Goal: Task Accomplishment & Management: Complete application form

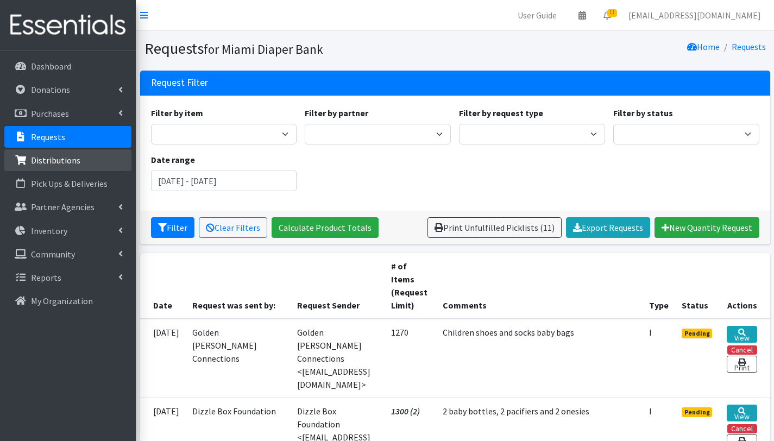
scroll to position [238, 0]
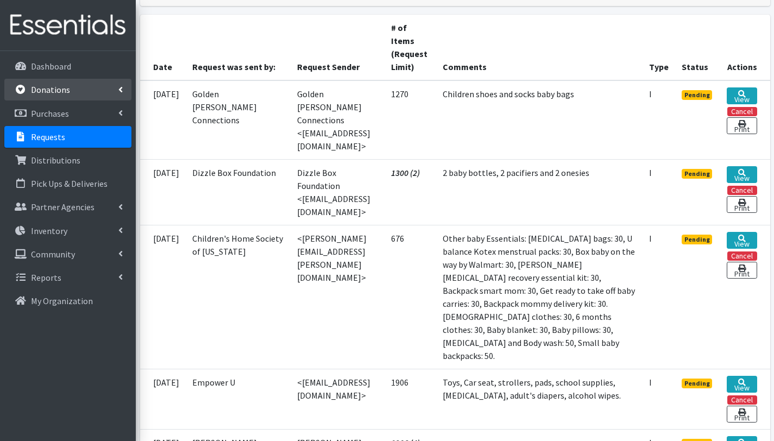
click at [73, 89] on link "Donations" at bounding box center [67, 90] width 127 height 22
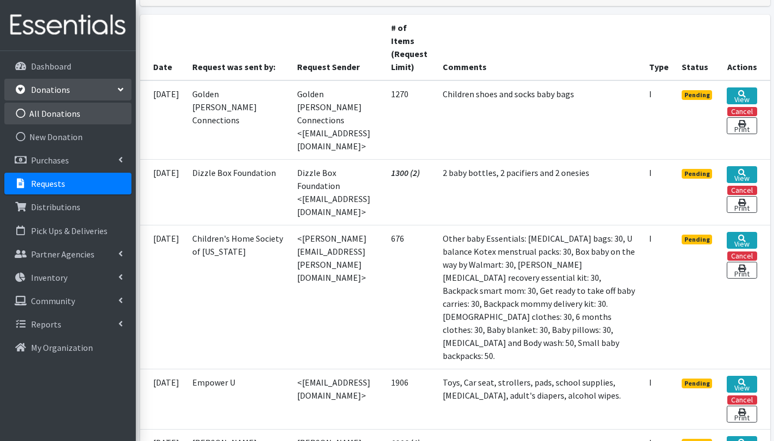
click at [70, 111] on link "All Donations" at bounding box center [67, 114] width 127 height 22
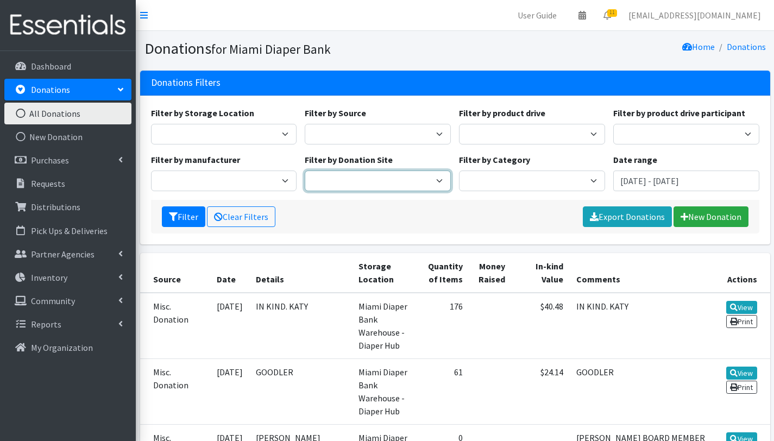
click at [403, 182] on select "[GEOGRAPHIC_DATA] - [GEOGRAPHIC_DATA] [GEOGRAPHIC_DATA] - [GEOGRAPHIC_DATA] [GE…" at bounding box center [378, 180] width 146 height 21
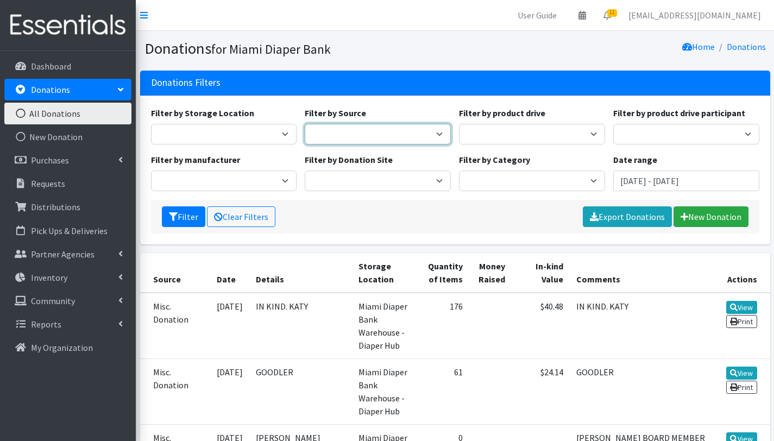
click at [435, 135] on select "Donation Site Manufacturer Misc. Donation Product Drive" at bounding box center [378, 134] width 146 height 21
select select "Product Drive"
click at [305, 124] on select "Donation Site Manufacturer Misc. Donation Product Drive" at bounding box center [378, 134] width 146 height 21
click at [183, 219] on button "Filter" at bounding box center [183, 216] width 43 height 21
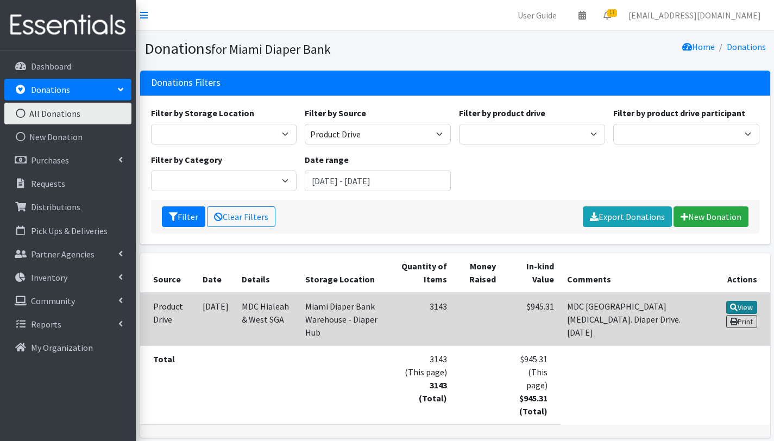
click at [741, 306] on link "View" at bounding box center [741, 307] width 31 height 13
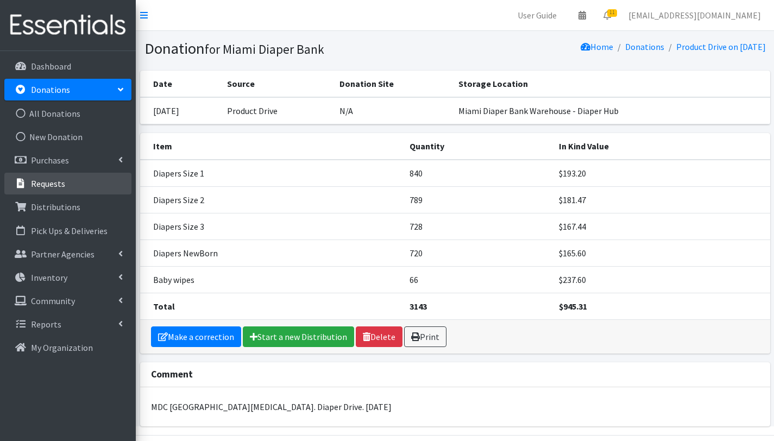
click at [58, 183] on p "Requests" at bounding box center [48, 183] width 34 height 11
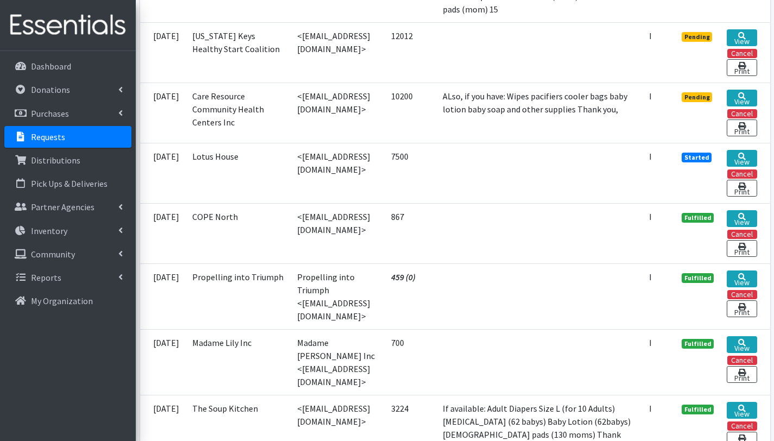
scroll to position [1079, 0]
click at [732, 167] on link "View" at bounding box center [741, 158] width 30 height 17
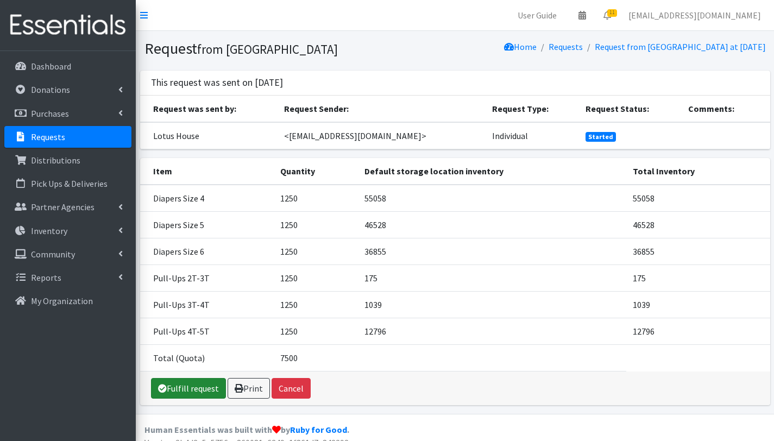
click at [199, 388] on link "Fulfill request" at bounding box center [188, 388] width 75 height 21
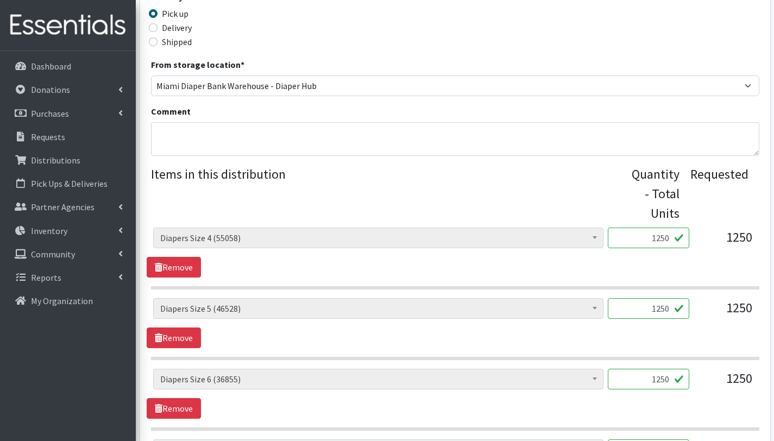
scroll to position [298, 0]
click at [187, 135] on textarea "Comment" at bounding box center [455, 140] width 608 height 34
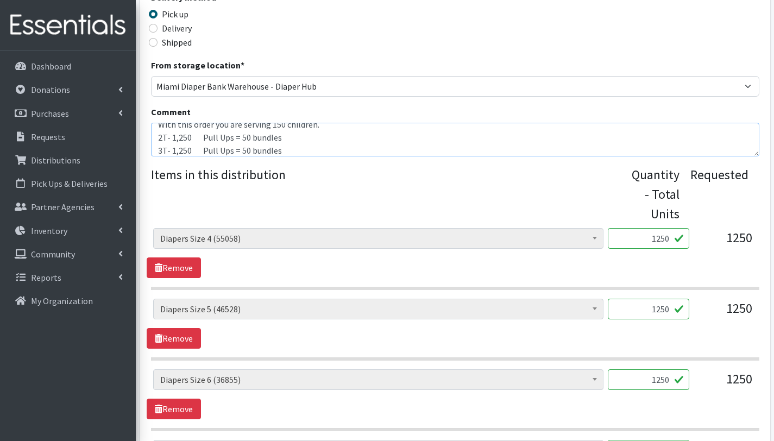
click at [230, 135] on textarea "With this order you are serving 150 children. 2T- 1,250 Pull Ups = 50 bundles 3…" at bounding box center [455, 140] width 608 height 34
click at [232, 135] on textarea "With this order you are serving 150 children. 2T- 1,250 Pull Ups = 50 bundles 3…" at bounding box center [455, 140] width 608 height 34
click at [233, 148] on textarea "With this order you are serving 150 children. 2T- 1,250 Pull Ups. = 50 bundles …" at bounding box center [455, 140] width 608 height 34
click at [170, 133] on textarea "With this order you are serving 150 children. 2T- 1,250 Pull Ups. = 50 bundles …" at bounding box center [455, 140] width 608 height 34
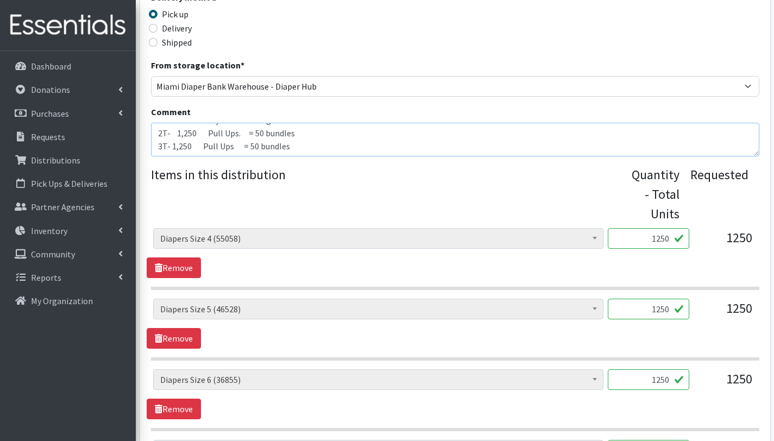
click at [170, 147] on textarea "With this order you are serving 150 children. 2T- 1,250 Pull Ups. = 50 bundles …" at bounding box center [455, 140] width 608 height 34
click at [312, 148] on textarea "With this order you are serving 150 children. 2T- 1,250 Pull Ups. = 50 bundles …" at bounding box center [455, 140] width 608 height 34
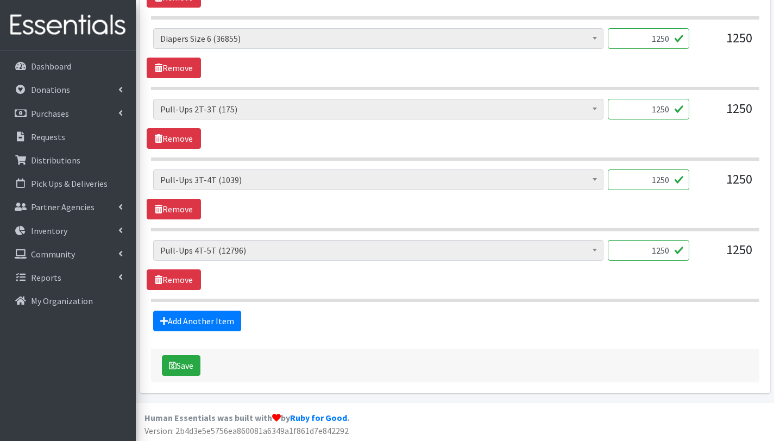
scroll to position [640, 0]
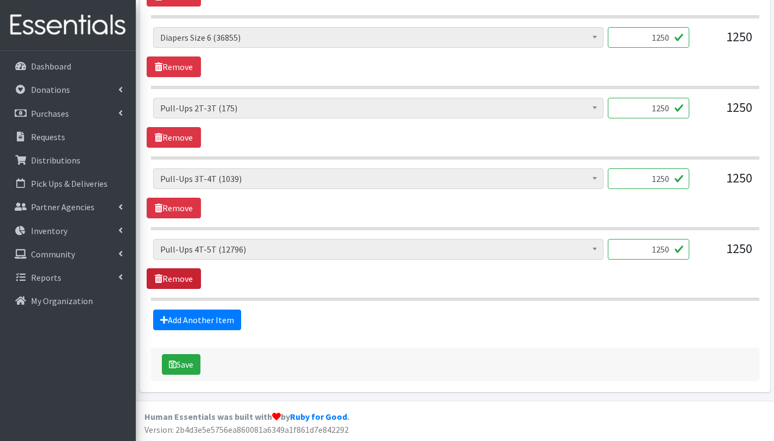
type textarea "With this order you are serving 150 children. 2T- 1,250 Pull Ups. = 50 bundles …"
click at [176, 281] on link "Remove" at bounding box center [174, 278] width 54 height 21
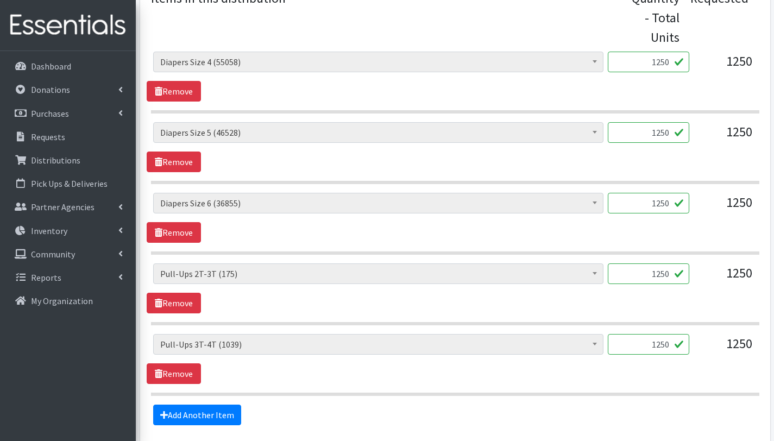
scroll to position [478, 0]
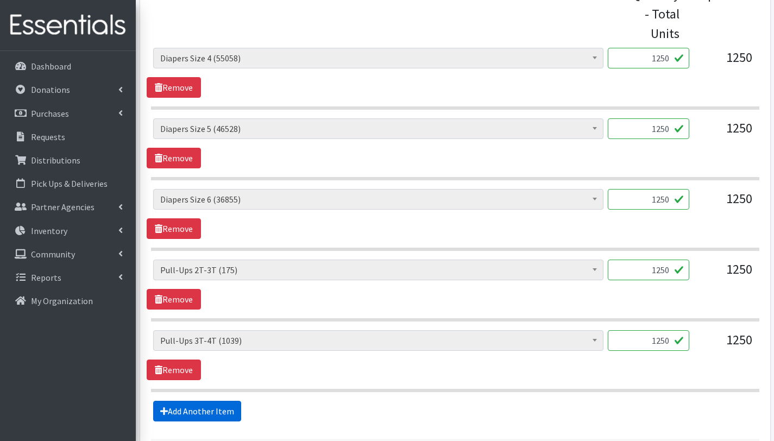
click at [217, 409] on link "Add Another Item" at bounding box center [197, 411] width 88 height 21
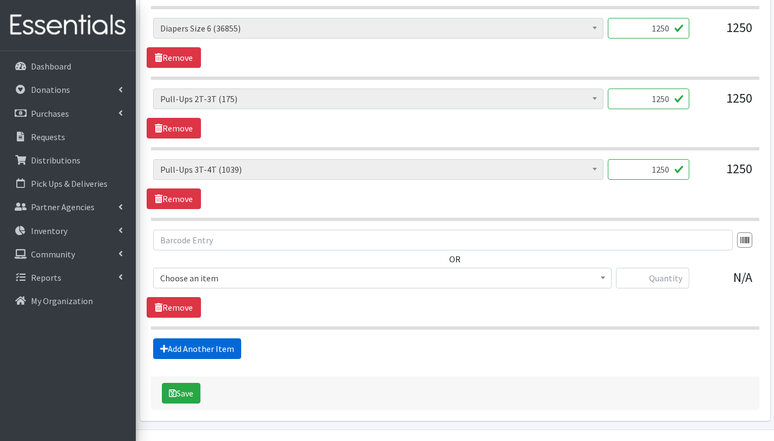
scroll to position [678, 0]
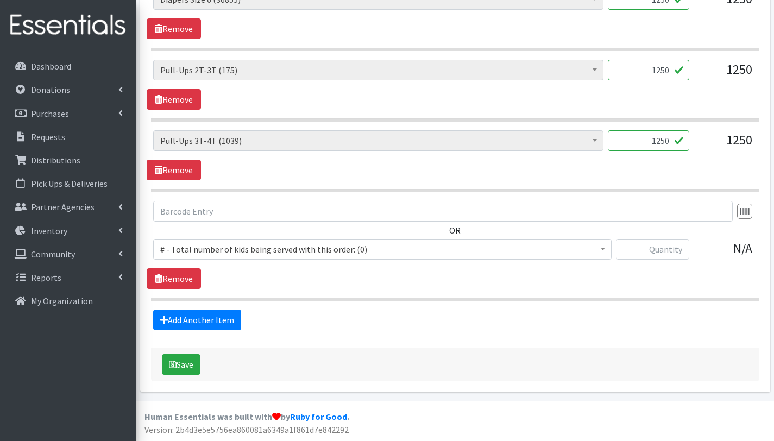
click at [219, 245] on span "# - Total number of kids being served with this order: (0)" at bounding box center [382, 249] width 444 height 15
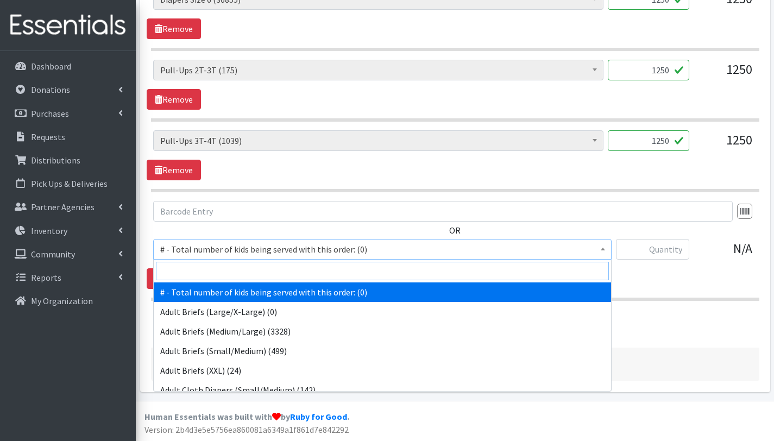
click at [220, 268] on input "search" at bounding box center [382, 271] width 453 height 18
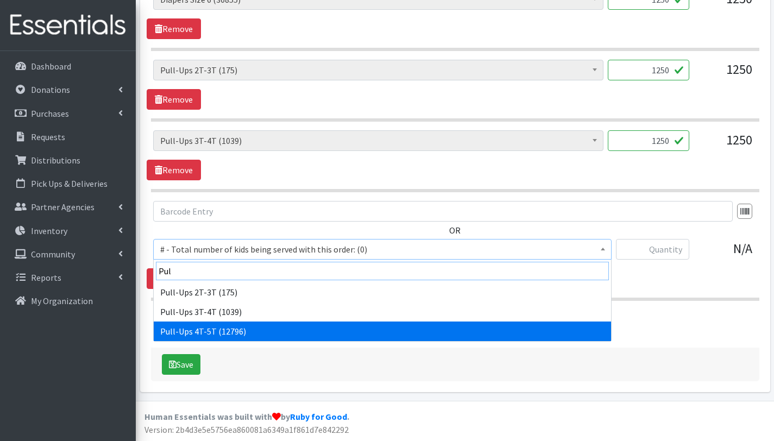
type input "Pul"
select select "2680"
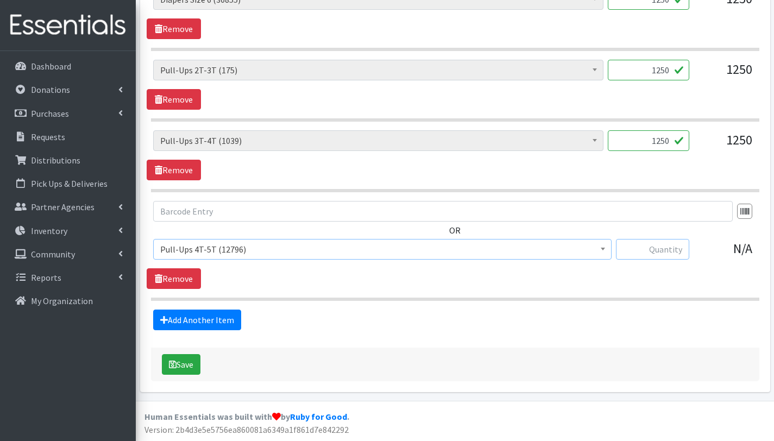
click at [645, 244] on input "text" at bounding box center [652, 249] width 73 height 21
type input "1250"
click at [615, 303] on fieldset "Items in this distribution Quantity - Total Units Requested # - Total number of…" at bounding box center [455, 57] width 608 height 545
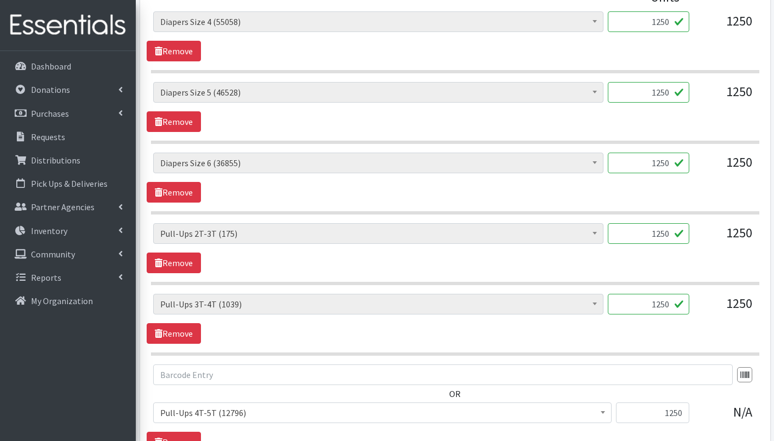
scroll to position [512, 0]
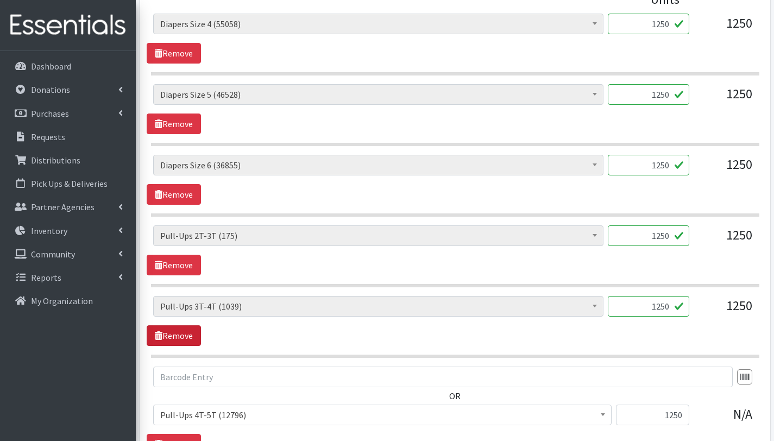
click at [192, 336] on link "Remove" at bounding box center [174, 335] width 54 height 21
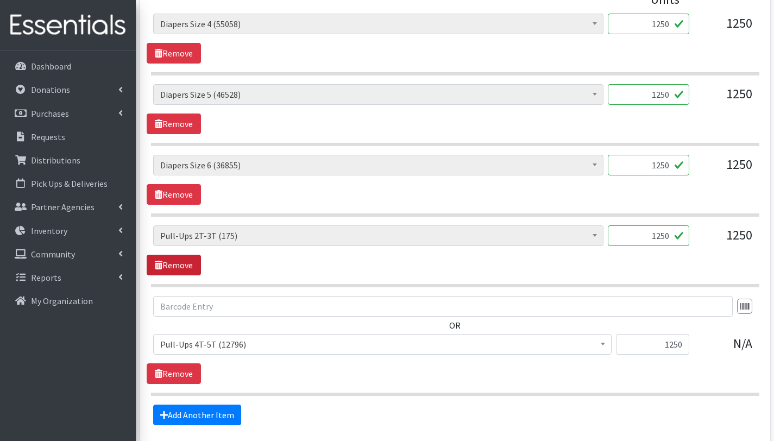
click at [183, 264] on link "Remove" at bounding box center [174, 265] width 54 height 21
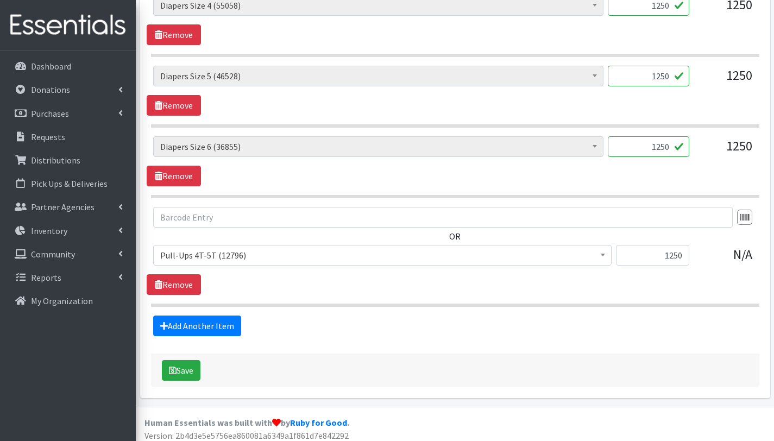
scroll to position [537, 0]
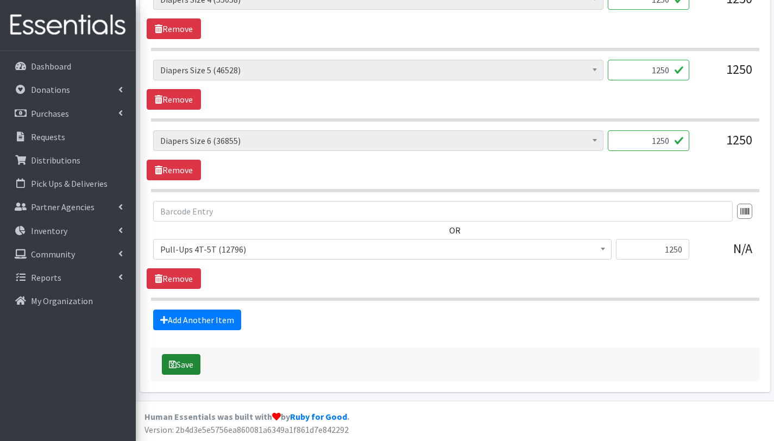
click at [185, 363] on button "Save" at bounding box center [181, 364] width 39 height 21
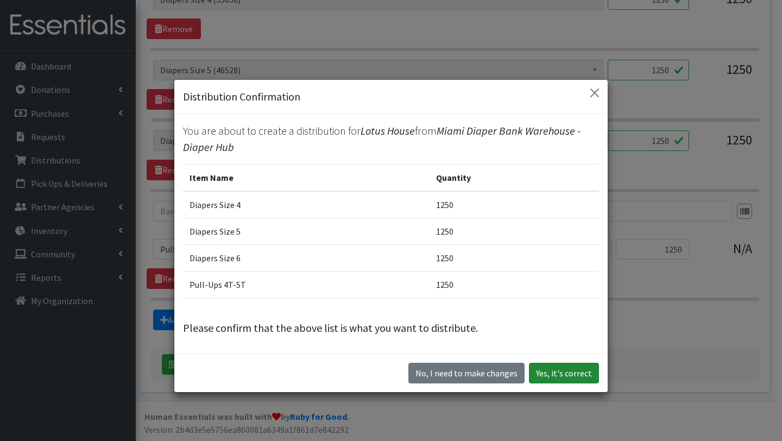
click at [571, 372] on button "Yes, it's correct" at bounding box center [564, 373] width 70 height 21
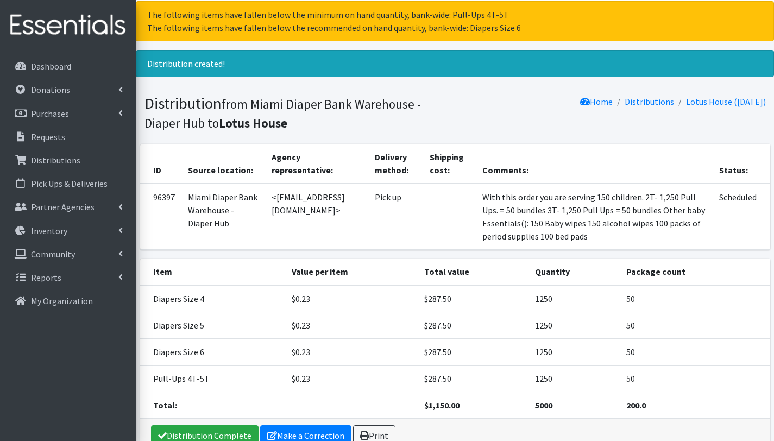
scroll to position [91, 0]
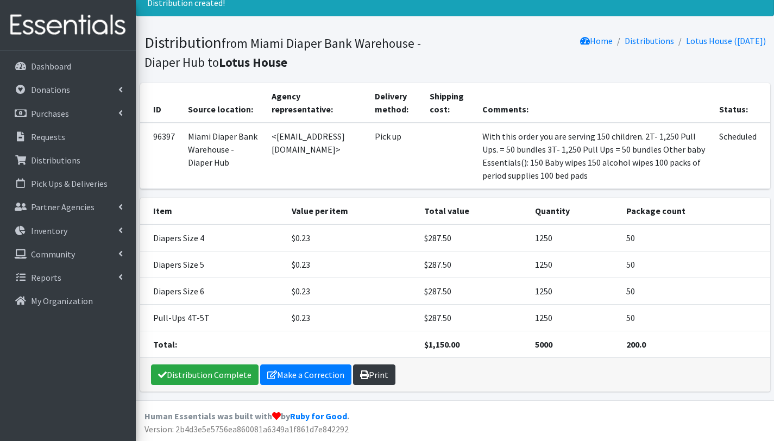
click at [383, 373] on link "Print" at bounding box center [374, 374] width 42 height 21
click at [66, 138] on link "Requests" at bounding box center [67, 137] width 127 height 22
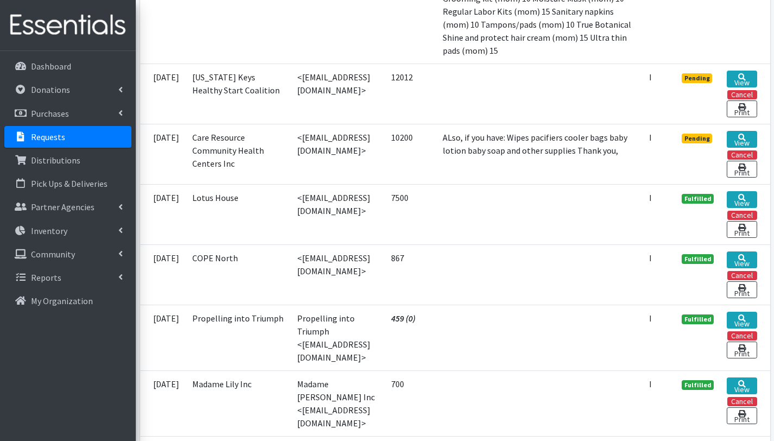
scroll to position [1039, 0]
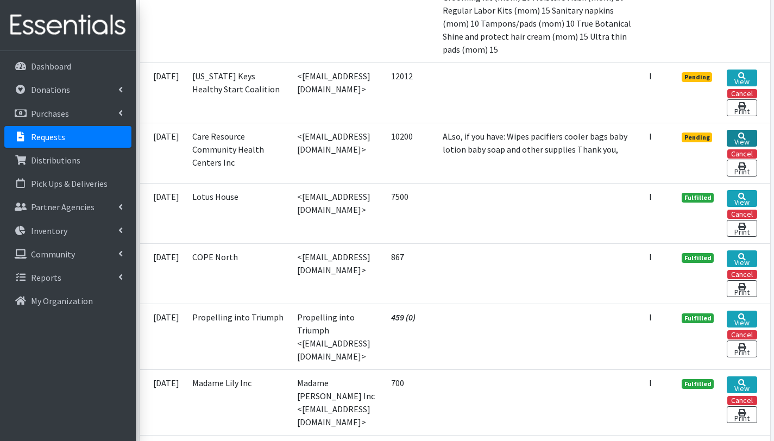
click at [747, 147] on link "View" at bounding box center [741, 138] width 30 height 17
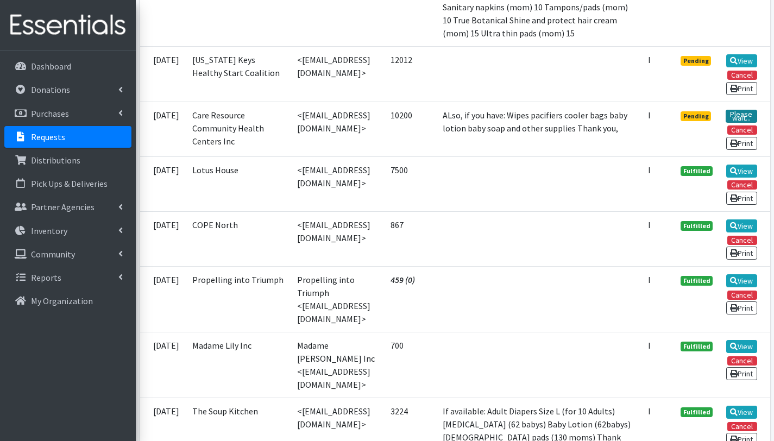
scroll to position [1052, 0]
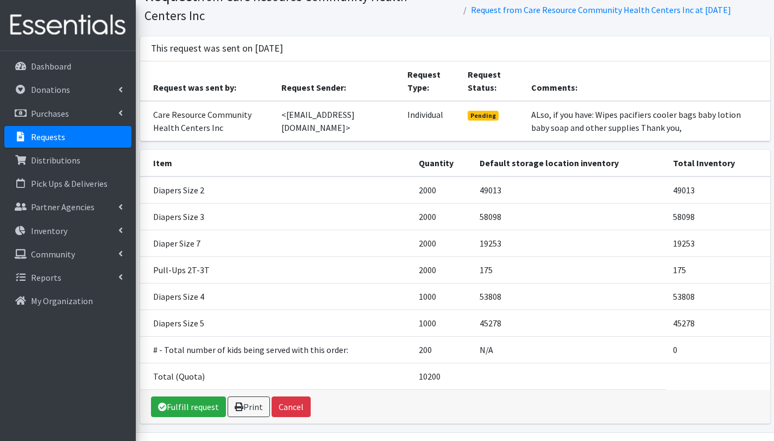
scroll to position [53, 0]
click at [196, 412] on link "Fulfill request" at bounding box center [188, 406] width 75 height 21
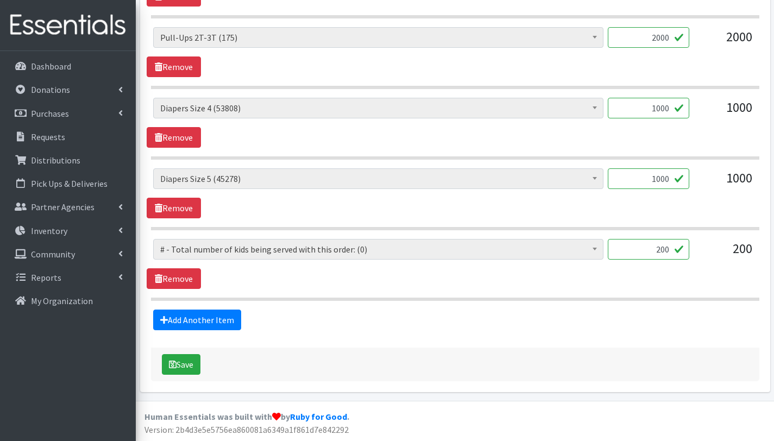
scroll to position [708, 0]
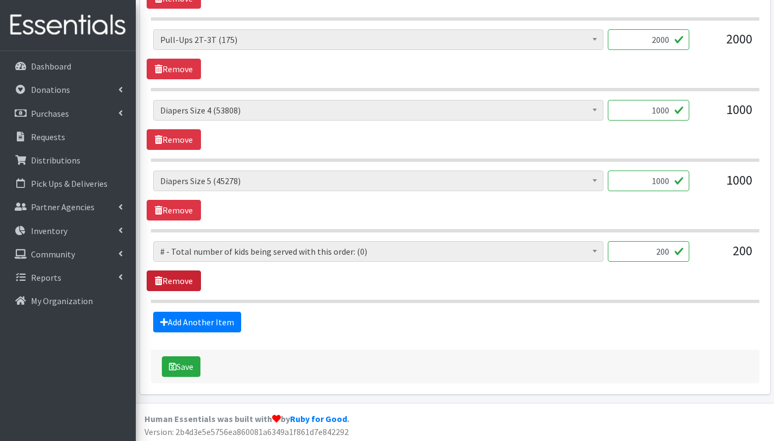
click at [188, 284] on link "Remove" at bounding box center [174, 280] width 54 height 21
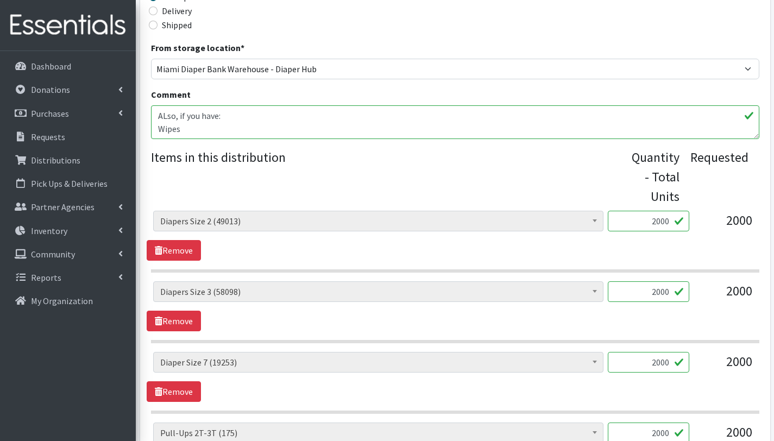
scroll to position [302, 0]
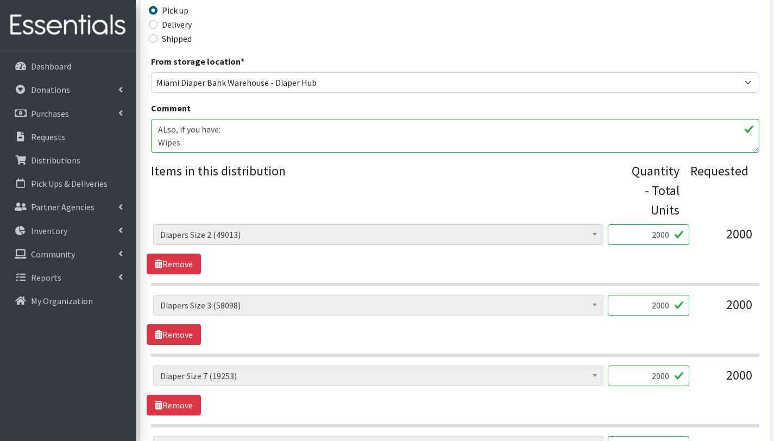
click at [656, 234] on input "2000" at bounding box center [647, 234] width 81 height 21
type input "1000"
click at [656, 306] on input "2000" at bounding box center [647, 305] width 81 height 21
type input "1000"
click at [655, 377] on input "2000" at bounding box center [647, 375] width 81 height 21
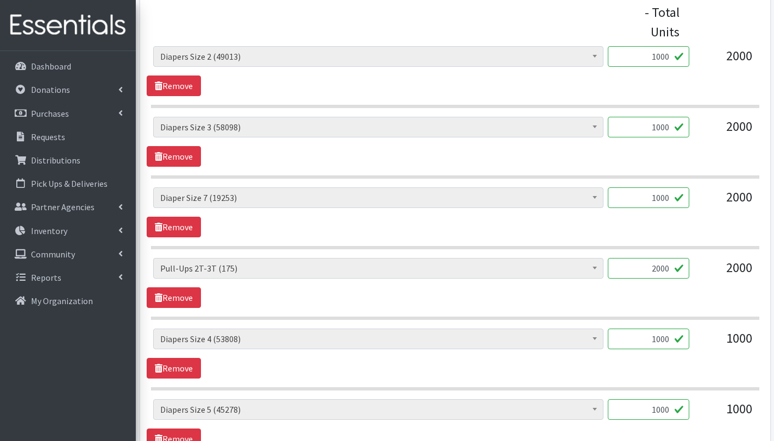
scroll to position [511, 0]
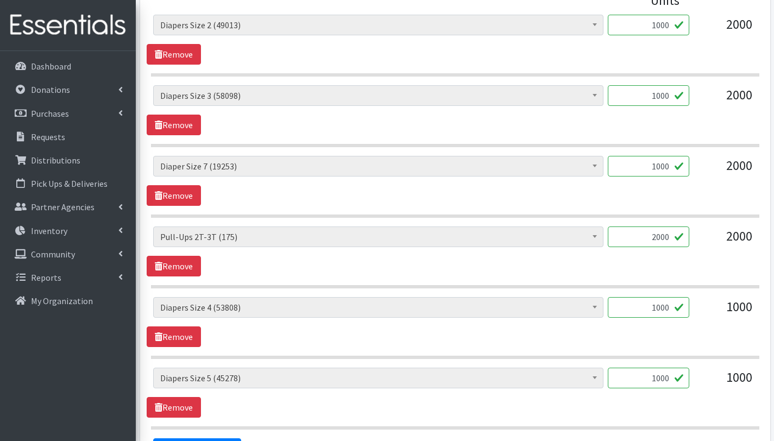
type input "1000"
click at [655, 237] on input "2000" at bounding box center [647, 236] width 81 height 21
type input "1000"
click at [661, 309] on input "1000" at bounding box center [647, 307] width 81 height 21
type input "500"
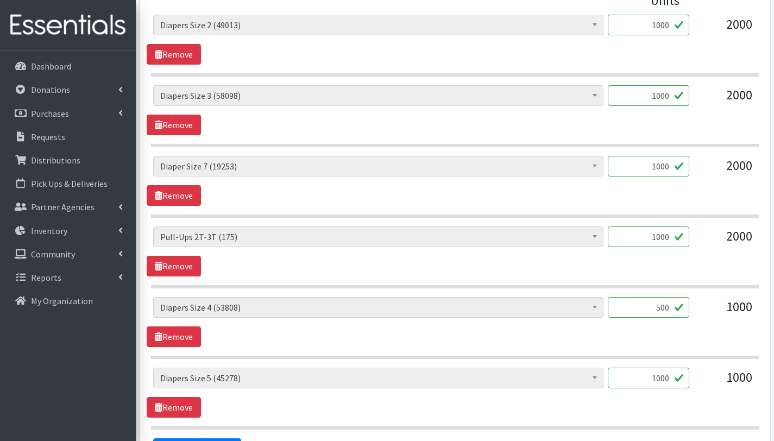
click at [662, 378] on input "1000" at bounding box center [647, 377] width 81 height 21
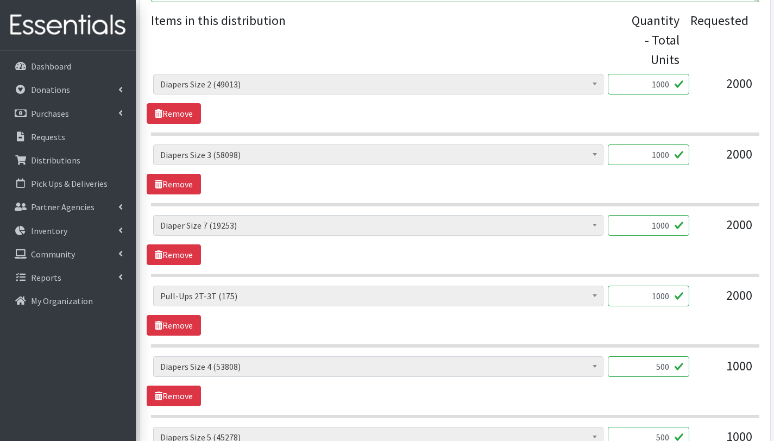
scroll to position [350, 0]
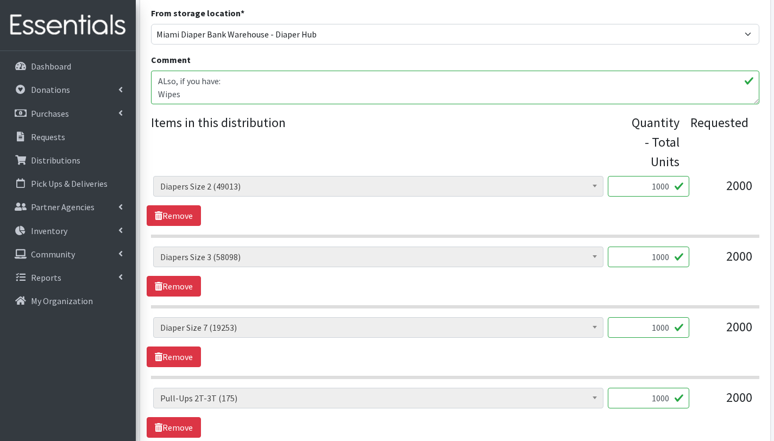
type input "500"
click at [190, 87] on textarea "ALso, if you have: Wipes pacifiers cooler bags baby lotion baby soap and other …" at bounding box center [455, 88] width 608 height 34
click at [156, 77] on textarea "ALso, if you have: Wipes pacifiers cooler bags baby lotion baby soap and other …" at bounding box center [455, 88] width 608 height 34
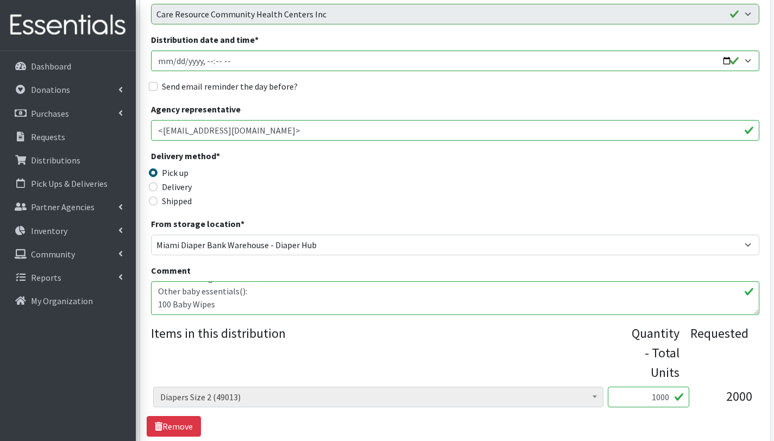
scroll to position [0, 0]
click at [348, 295] on textarea "ALso, if you have: Wipes pacifiers cooler bags baby lotion baby soap and other …" at bounding box center [455, 298] width 608 height 34
click at [168, 306] on textarea "ALso, if you have: Wipes pacifiers cooler bags baby lotion baby soap and other …" at bounding box center [455, 298] width 608 height 34
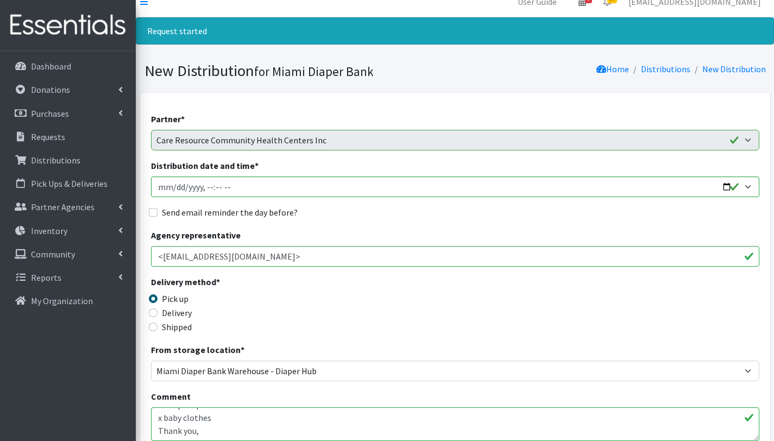
scroll to position [204, 0]
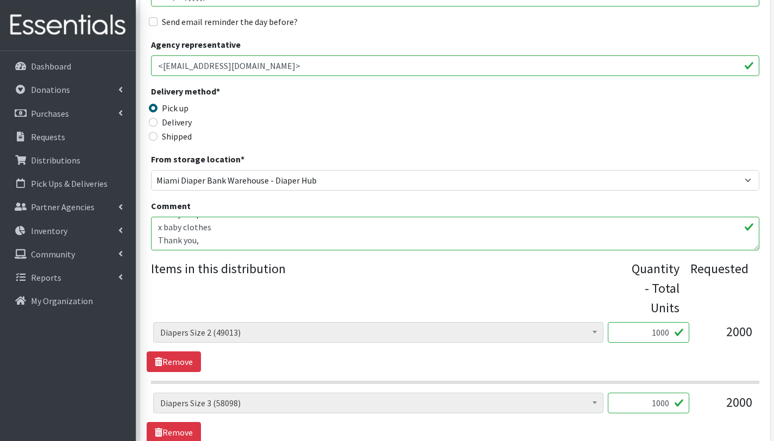
click at [228, 238] on textarea "ALso, if you have: Wipes pacifiers cooler bags baby lotion baby soap and other …" at bounding box center [455, 234] width 608 height 34
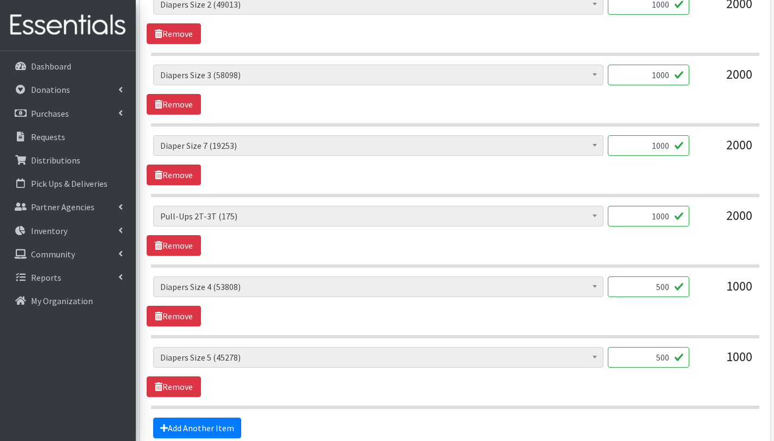
scroll to position [532, 0]
type textarea "You are serving 100 children with this order. 2T - 1,000 Pull Ups. = 40 bundles…"
click at [177, 246] on link "Remove" at bounding box center [174, 245] width 54 height 21
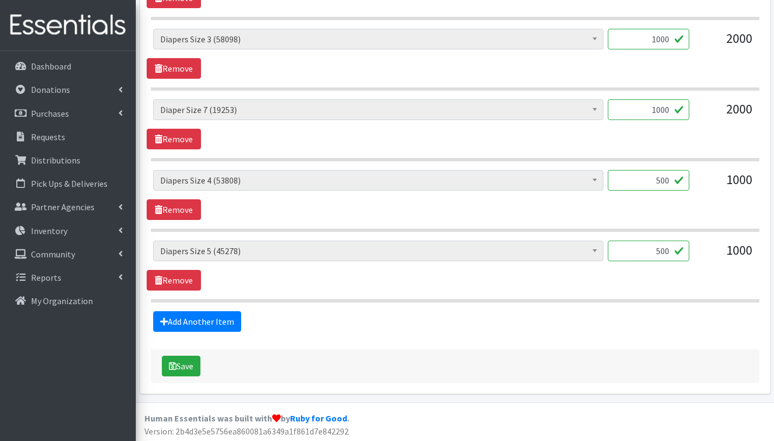
scroll to position [569, 0]
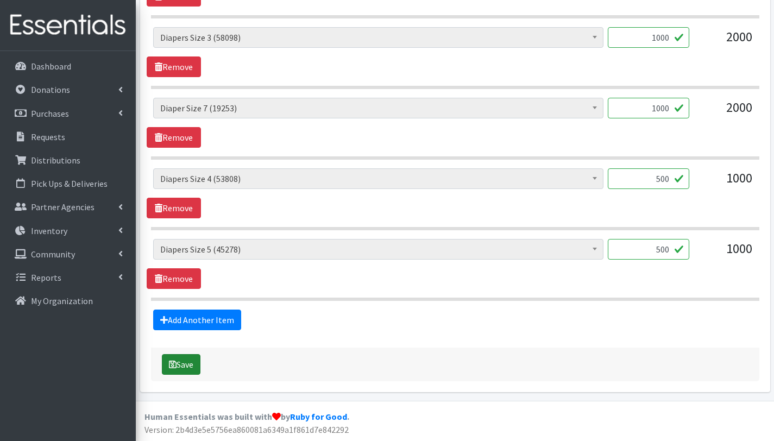
click at [169, 363] on icon "submit" at bounding box center [173, 364] width 8 height 9
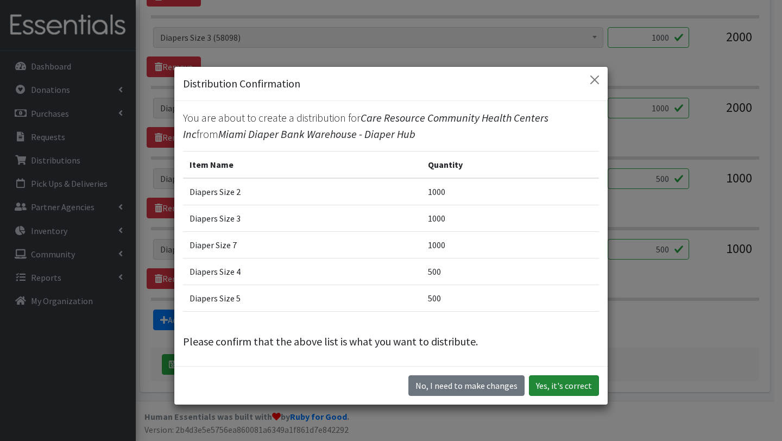
drag, startPoint x: 570, startPoint y: 387, endPoint x: 570, endPoint y: 395, distance: 8.2
click at [570, 387] on button "Yes, it's correct" at bounding box center [564, 385] width 70 height 21
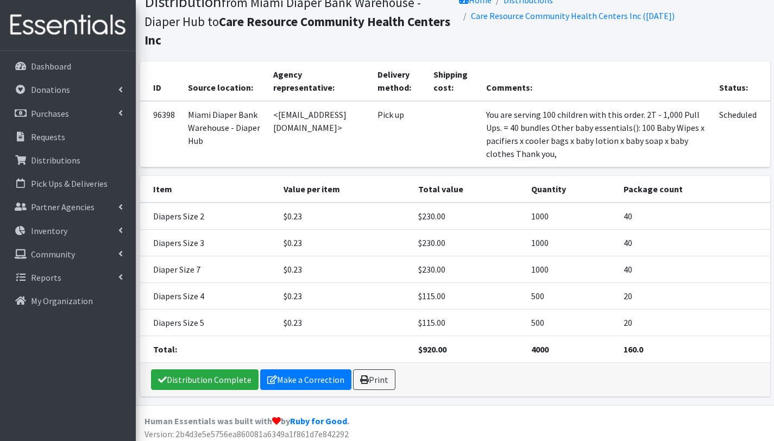
scroll to position [87, 0]
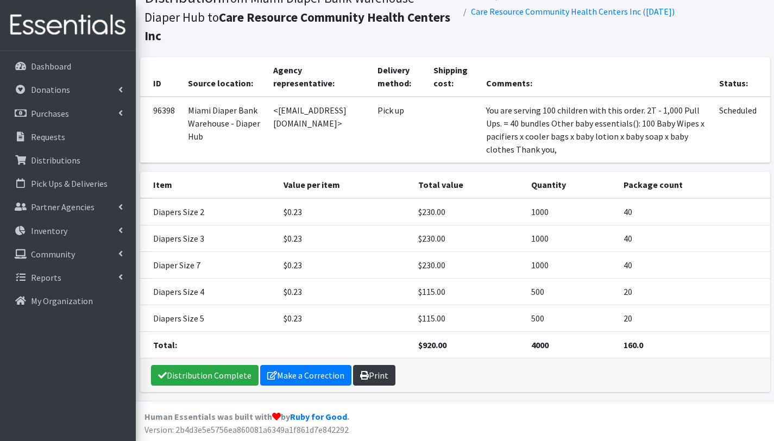
click at [371, 371] on link "Print" at bounding box center [374, 375] width 42 height 21
click at [56, 140] on p "Requests" at bounding box center [48, 136] width 34 height 11
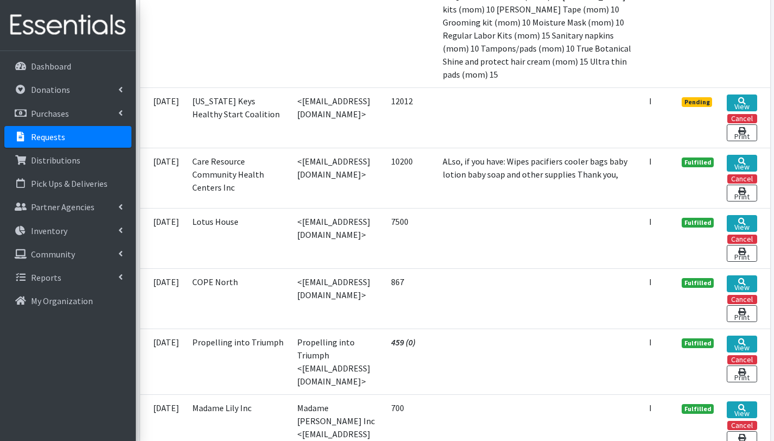
scroll to position [1013, 0]
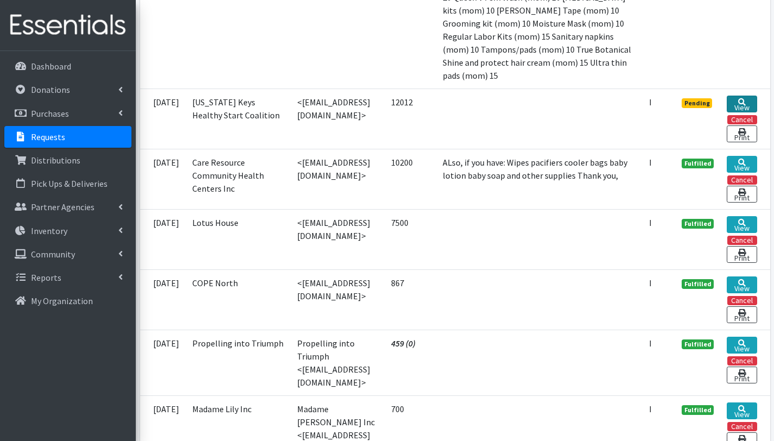
click at [744, 112] on link "View" at bounding box center [741, 104] width 30 height 17
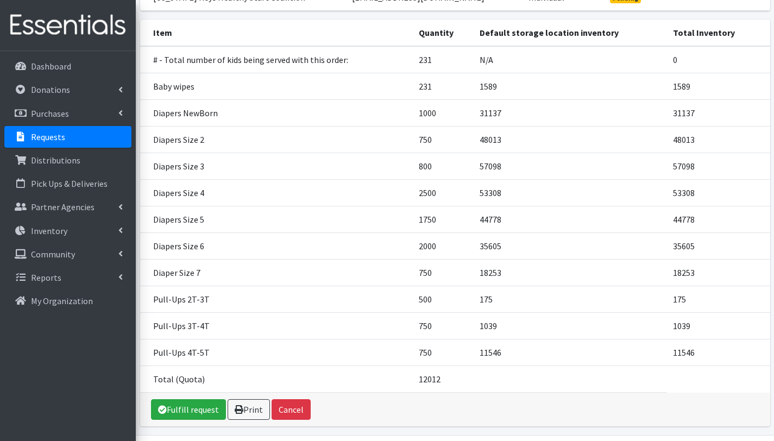
scroll to position [155, 0]
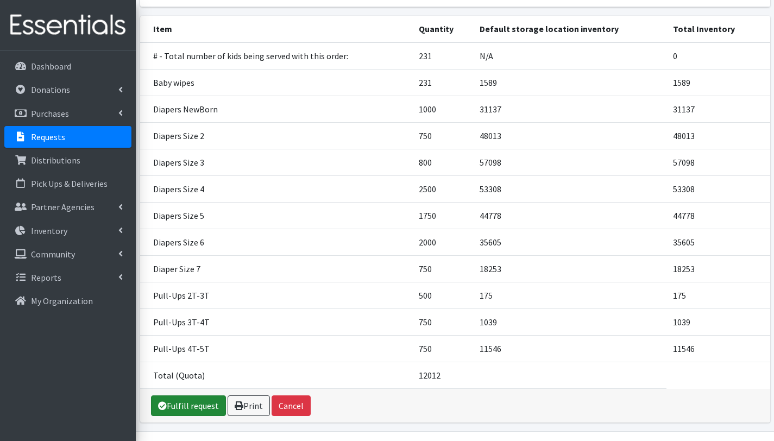
click at [197, 402] on link "Fulfill request" at bounding box center [188, 405] width 75 height 21
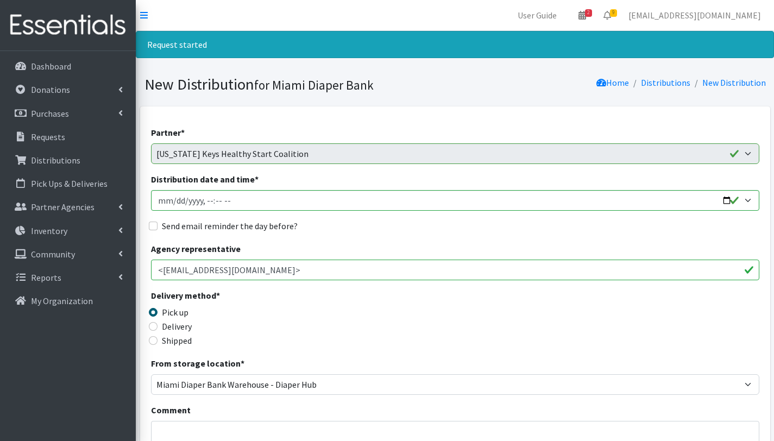
scroll to position [225, 0]
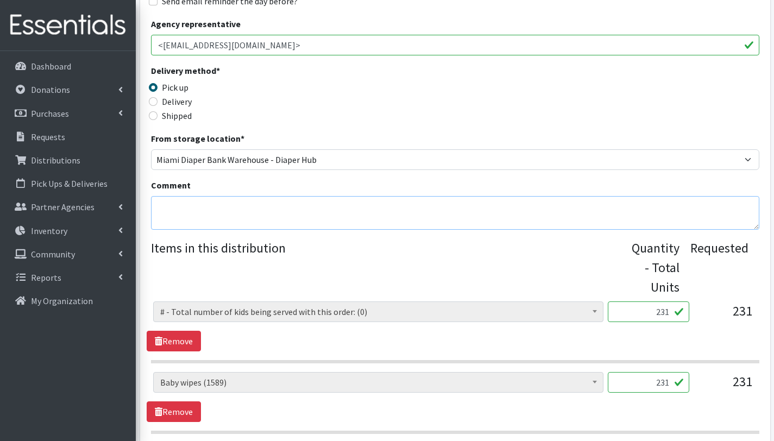
click at [170, 202] on textarea "Comment" at bounding box center [455, 213] width 608 height 34
click at [177, 339] on link "Remove" at bounding box center [174, 341] width 54 height 21
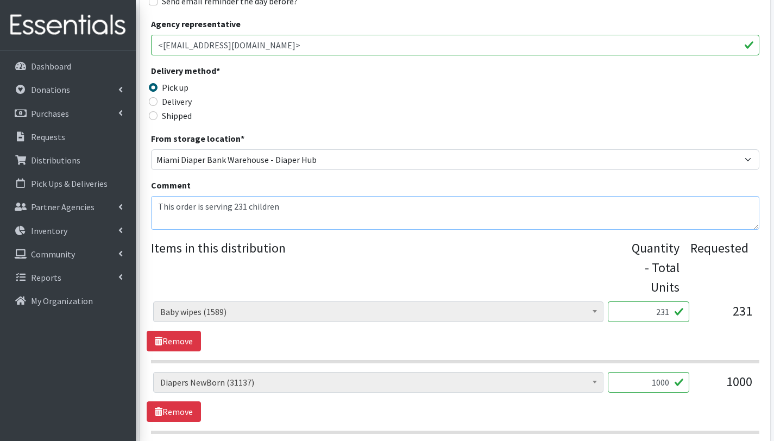
click at [210, 219] on textarea "This order is serving 231 children" at bounding box center [455, 213] width 608 height 34
click at [280, 224] on textarea "This order is serving 231 children 2T- 500 Pull Ups = 20 bundles 3T- 750 Pull u…" at bounding box center [455, 213] width 608 height 34
click at [282, 221] on textarea "This order is serving 231 children 2T- 500 Pull Ups = 20 bundles 3T- 750 Pull u…" at bounding box center [455, 213] width 608 height 34
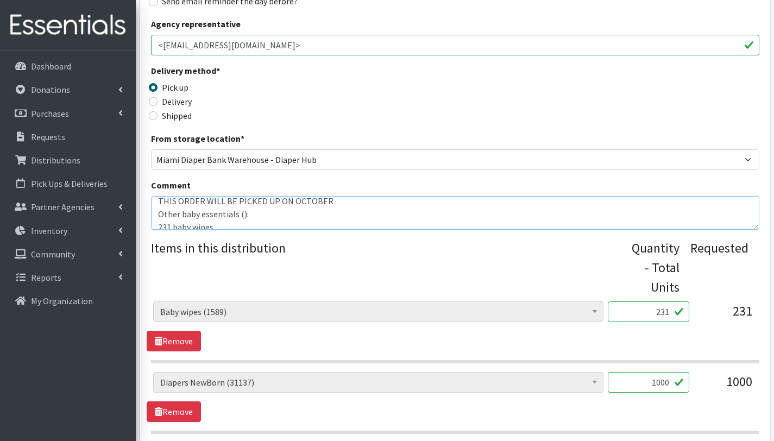
scroll to position [58, 0]
click at [162, 221] on textarea "This order is serving 231 children 2T- 500 Pull Ups = 20 bundles 3T- 750 Pull u…" at bounding box center [455, 213] width 608 height 34
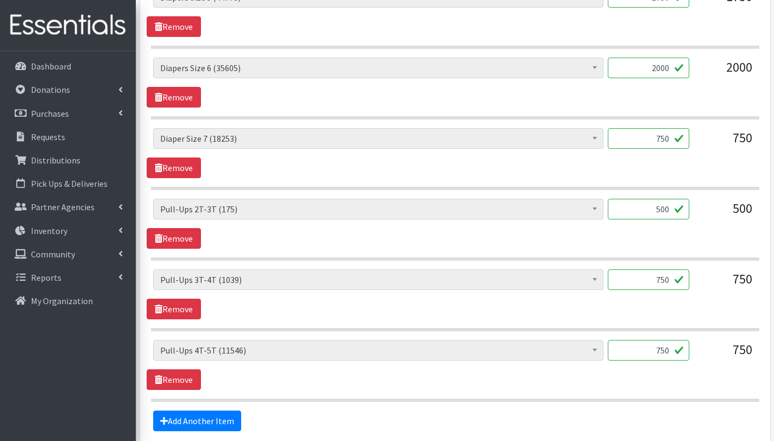
scroll to position [894, 0]
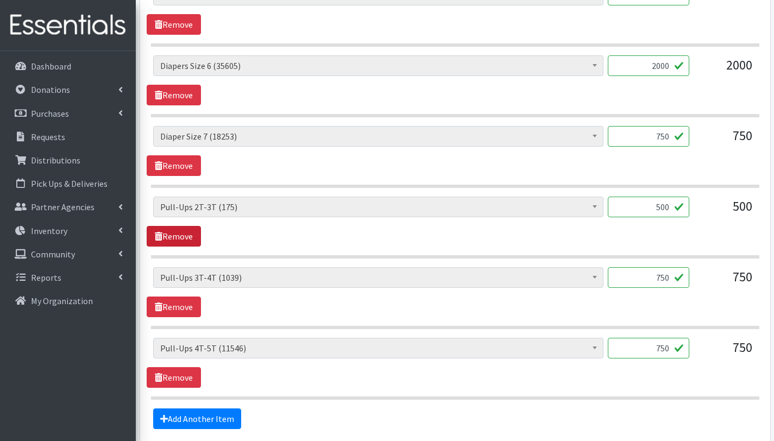
type textarea "This order is serving 231 children 2T- 500 Pull Ups = 20 bundles 3T- 750 Pull u…"
click at [174, 239] on link "Remove" at bounding box center [174, 236] width 54 height 21
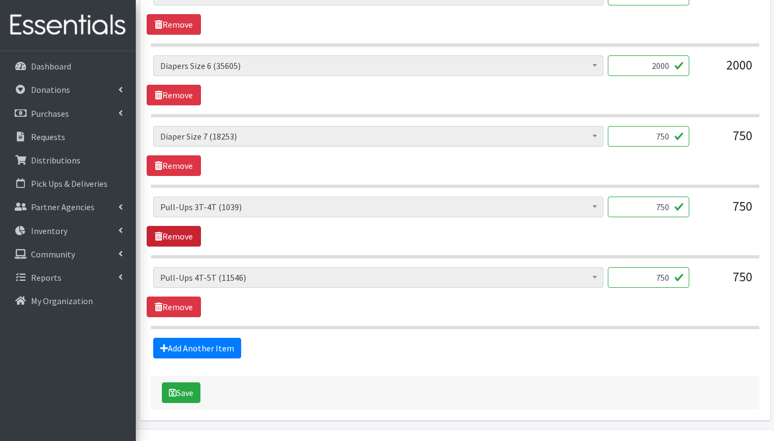
click at [188, 232] on link "Remove" at bounding box center [174, 236] width 54 height 21
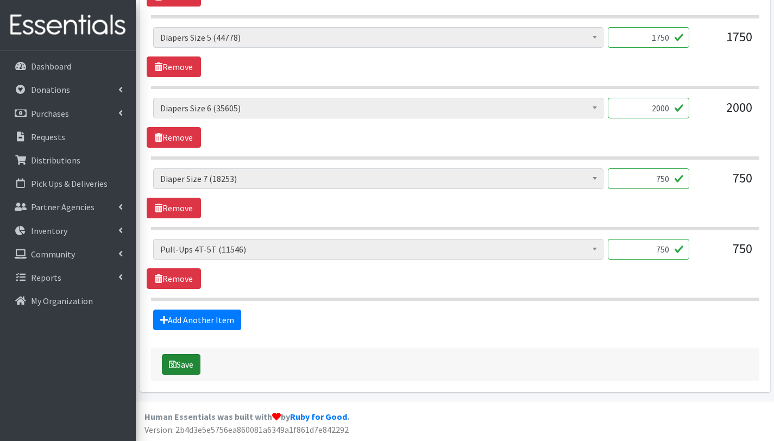
click at [191, 365] on button "Save" at bounding box center [181, 364] width 39 height 21
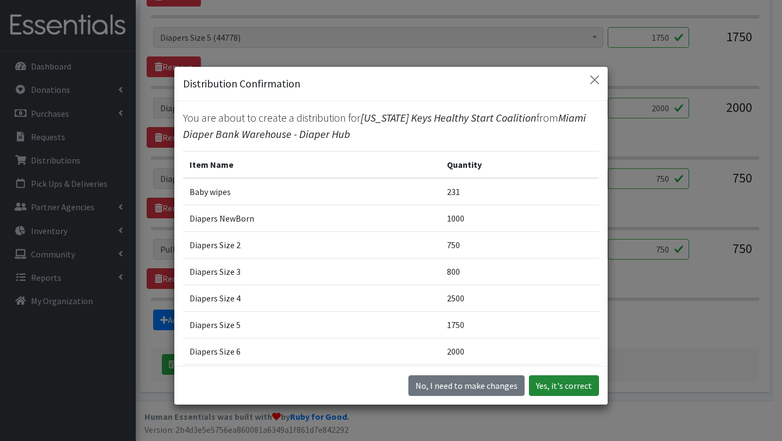
click at [562, 382] on button "Yes, it's correct" at bounding box center [564, 385] width 70 height 21
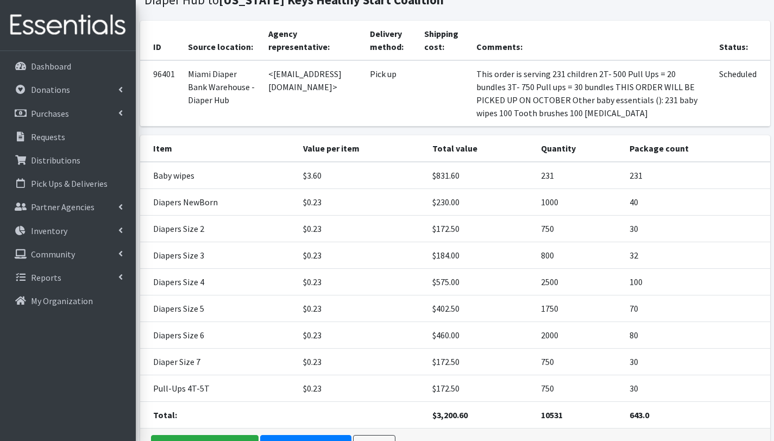
scroll to position [237, 0]
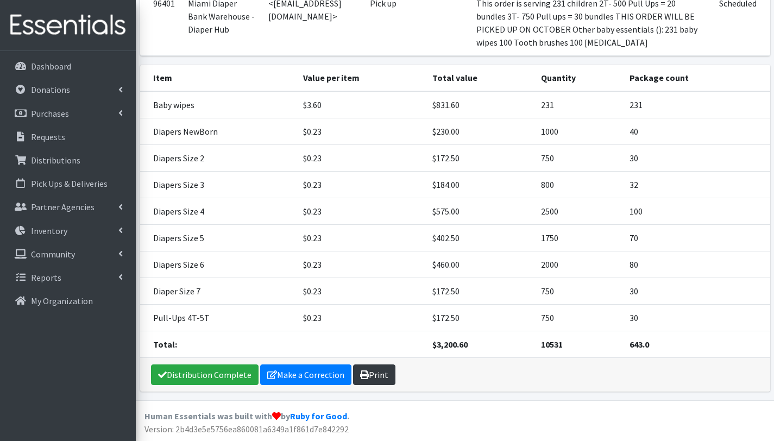
click at [374, 373] on link "Print" at bounding box center [374, 374] width 42 height 21
click at [50, 136] on p "Requests" at bounding box center [48, 136] width 34 height 11
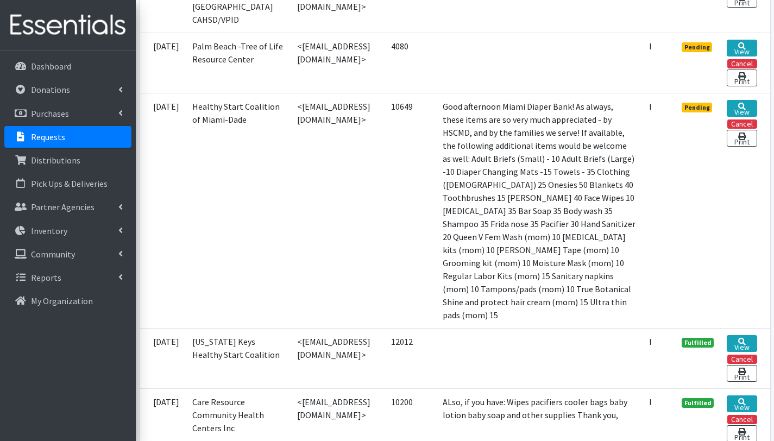
scroll to position [772, 0]
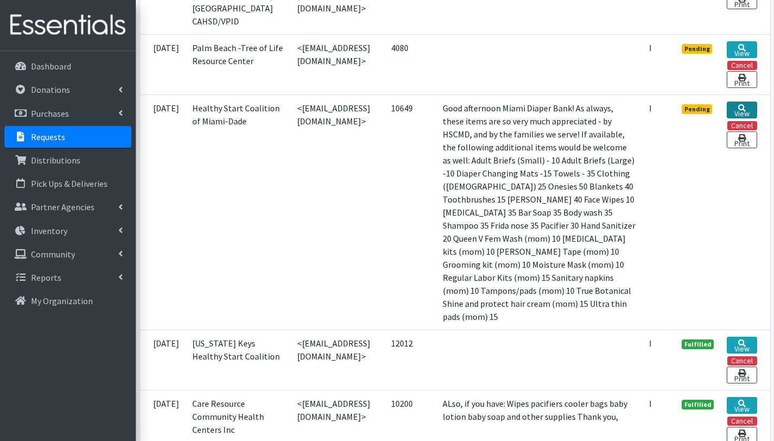
click at [753, 113] on link "View" at bounding box center [741, 110] width 30 height 17
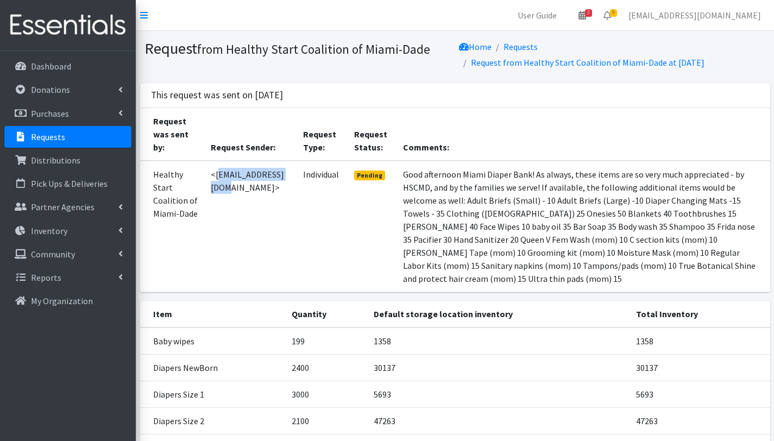
drag, startPoint x: 215, startPoint y: 174, endPoint x: 291, endPoint y: 179, distance: 76.2
click at [291, 179] on td "<[EMAIL_ADDRESS][DOMAIN_NAME]>" at bounding box center [250, 226] width 93 height 131
copy td "[EMAIL_ADDRESS][DOMAIN_NAME]"
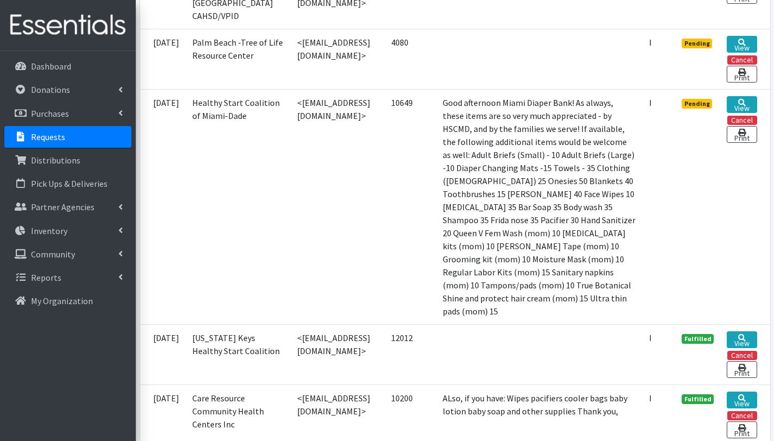
scroll to position [785, 0]
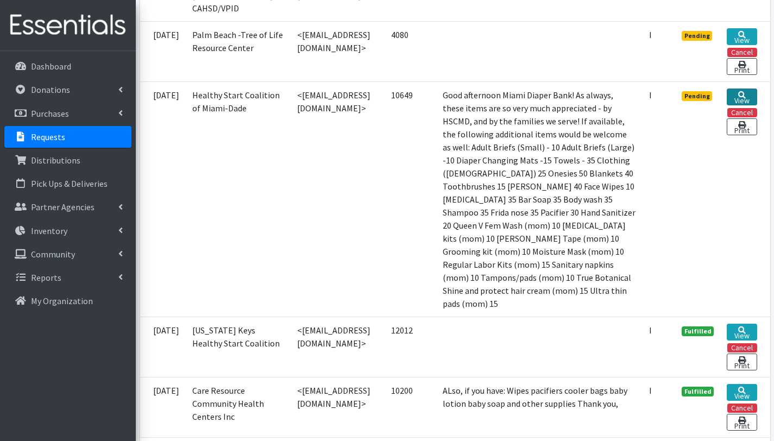
click at [743, 105] on link "View" at bounding box center [741, 96] width 30 height 17
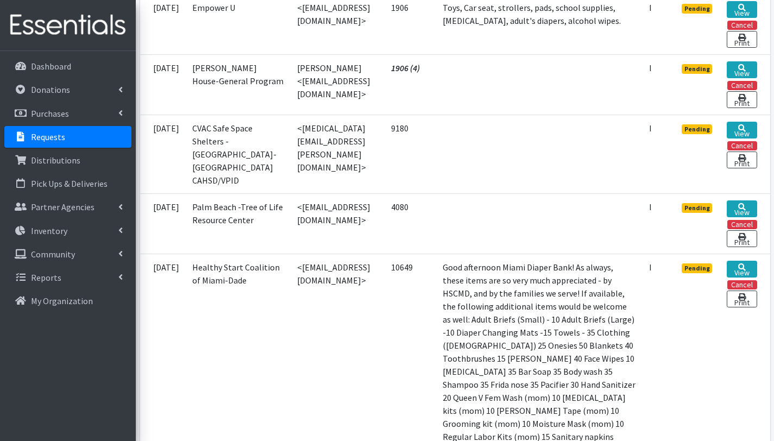
scroll to position [613, 0]
click at [747, 208] on link "View" at bounding box center [741, 208] width 30 height 17
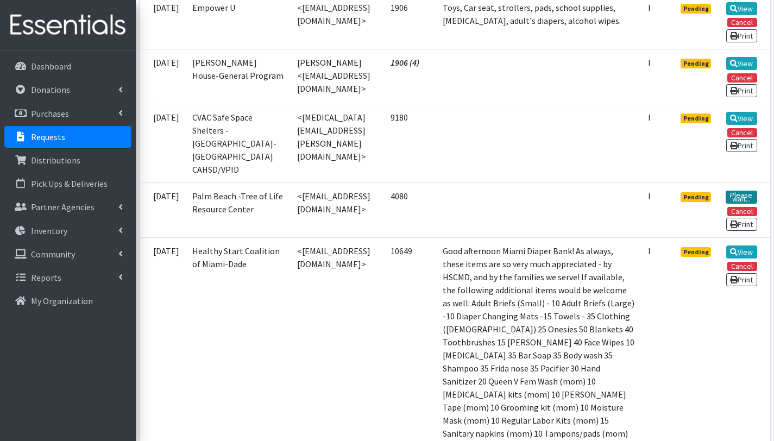
scroll to position [626, 0]
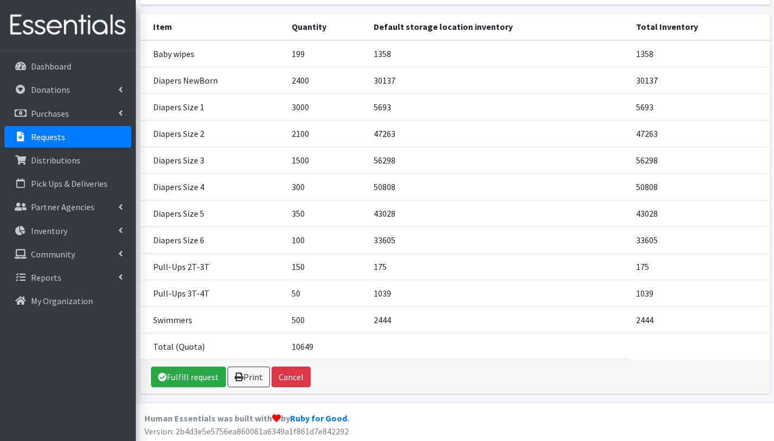
scroll to position [289, 0]
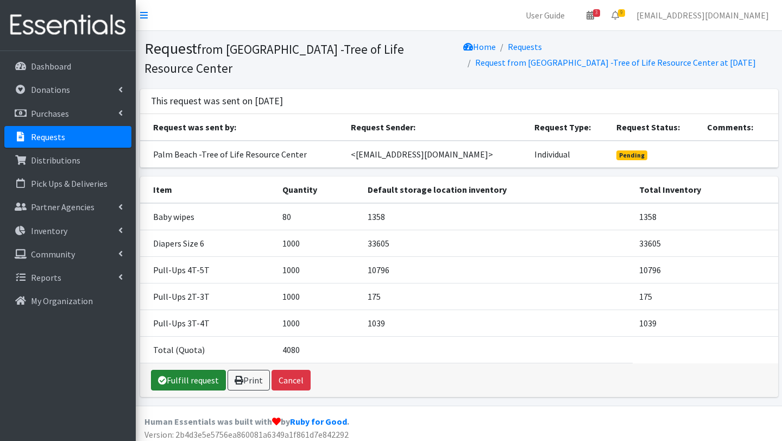
click at [195, 375] on link "Fulfill request" at bounding box center [188, 380] width 75 height 21
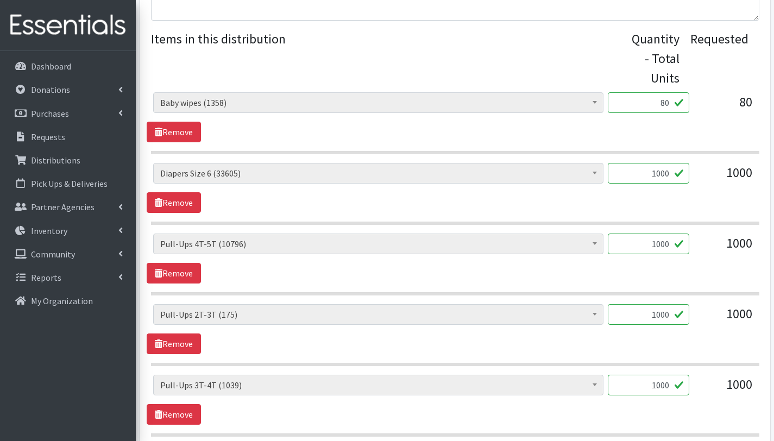
scroll to position [365, 0]
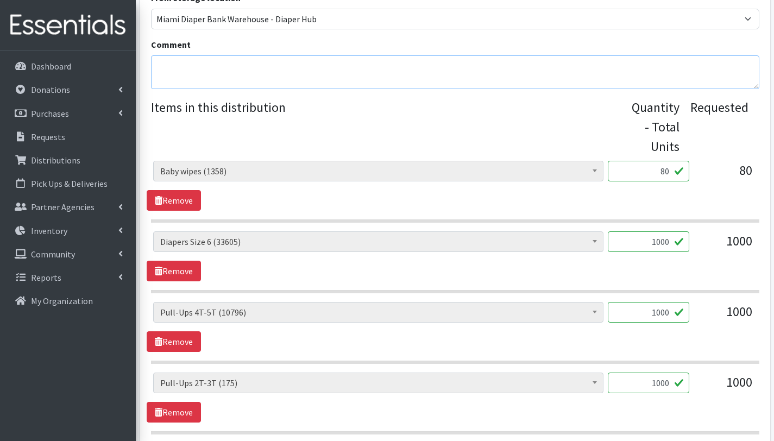
click at [310, 78] on textarea "Comment" at bounding box center [455, 72] width 608 height 34
click at [168, 79] on textarea "This order is serving 80 children." at bounding box center [455, 72] width 608 height 34
click at [157, 81] on textarea "This order is serving 80 children. Other baby essentials(): Baby wipes 80" at bounding box center [455, 72] width 608 height 34
click at [221, 83] on textarea "This order is serving 80 children. Other baby essentials(): 80 Baby wipes 80" at bounding box center [455, 72] width 608 height 34
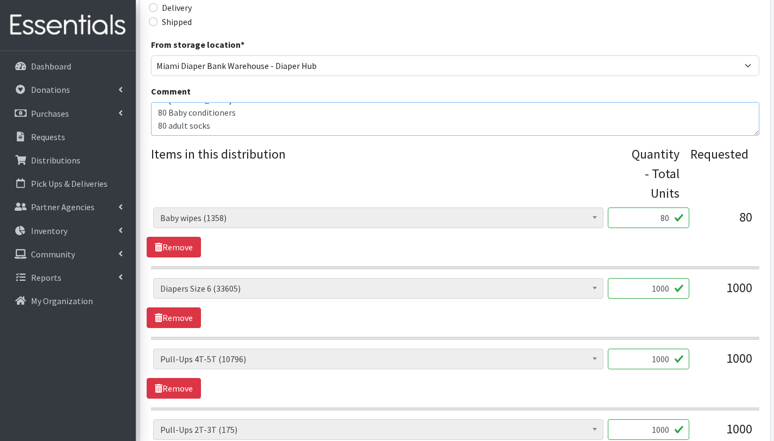
scroll to position [317, 0]
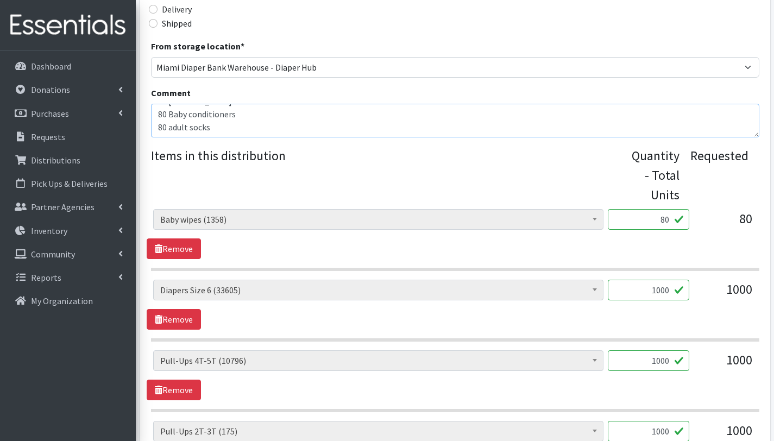
click at [217, 131] on textarea "This order is serving 80 children. Other baby essentials(): 80 Baby wipes 80 Ba…" at bounding box center [455, 121] width 608 height 34
click at [281, 113] on textarea "This order is serving 80 children. Other baby essentials(): 80 Baby wipes 80 Ba…" at bounding box center [455, 121] width 608 height 34
click at [306, 127] on textarea "This order is serving 80 children. 2T- 1,000 Pull ups - 20 bundles Other baby e…" at bounding box center [455, 121] width 608 height 34
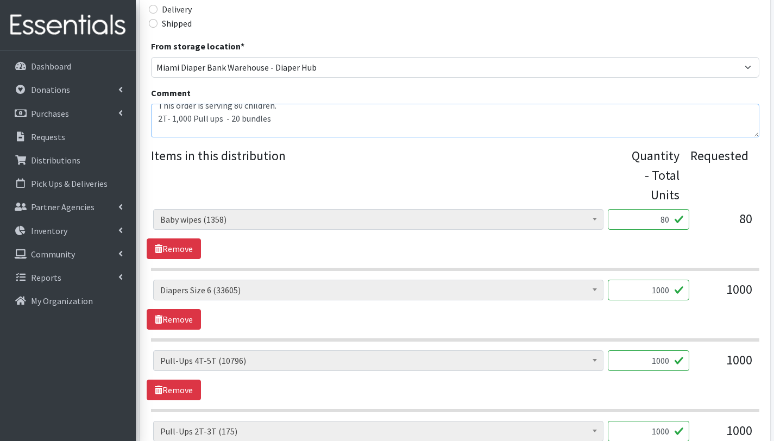
paste textarea "2T- 1,000 Pull ups - 20 bundles"
click at [162, 132] on textarea "This order is serving 80 children. 2T- 1,000 Pull ups - 20 bundles 2T- 1,000 Pu…" at bounding box center [455, 121] width 608 height 34
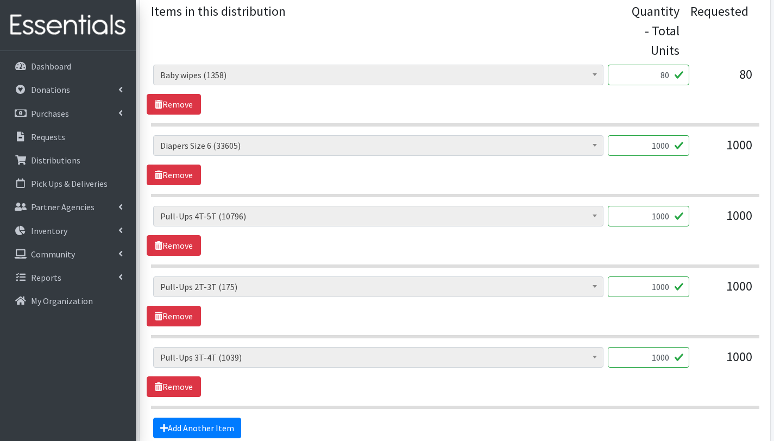
scroll to position [461, 0]
type textarea "This order is serving 80 children. 2T- 1,000 Pull ups - 20 bundles 3T- 1,000 Pu…"
click at [175, 316] on link "Remove" at bounding box center [174, 316] width 54 height 21
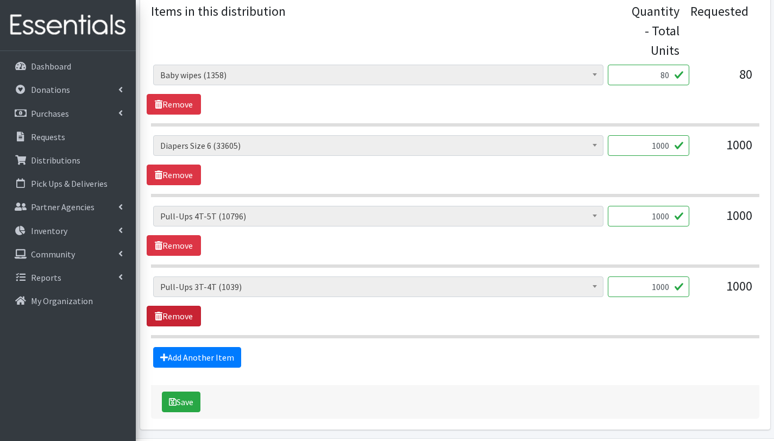
click at [185, 310] on link "Remove" at bounding box center [174, 316] width 54 height 21
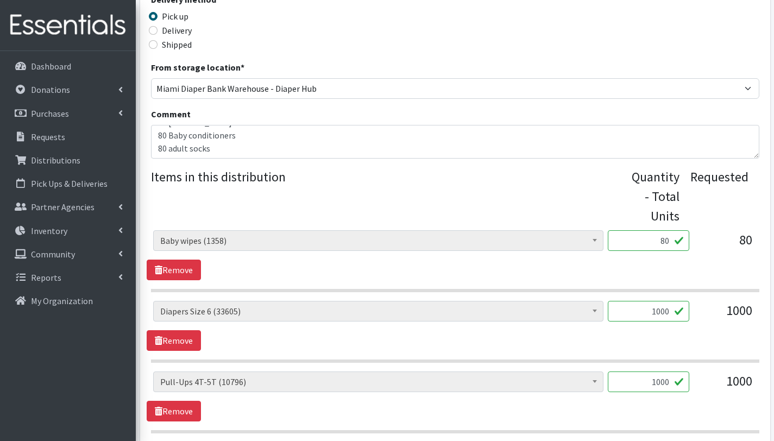
scroll to position [428, 0]
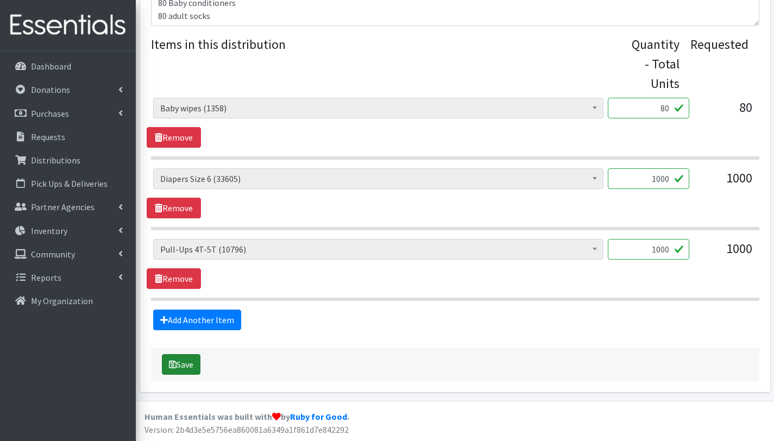
click at [194, 362] on button "Save" at bounding box center [181, 364] width 39 height 21
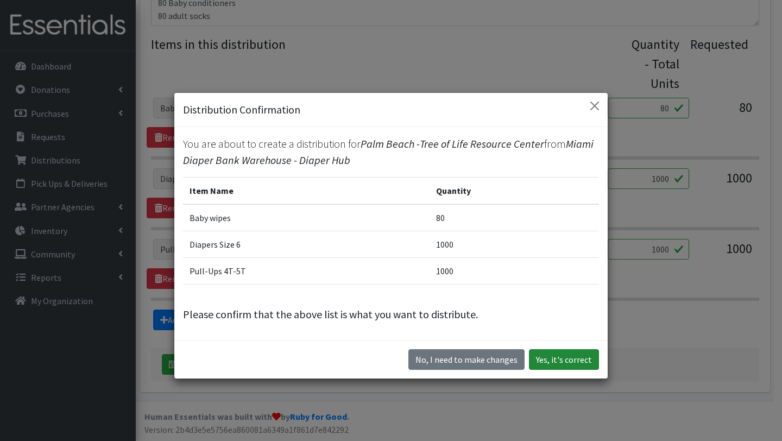
click at [562, 364] on button "Yes, it's correct" at bounding box center [564, 359] width 70 height 21
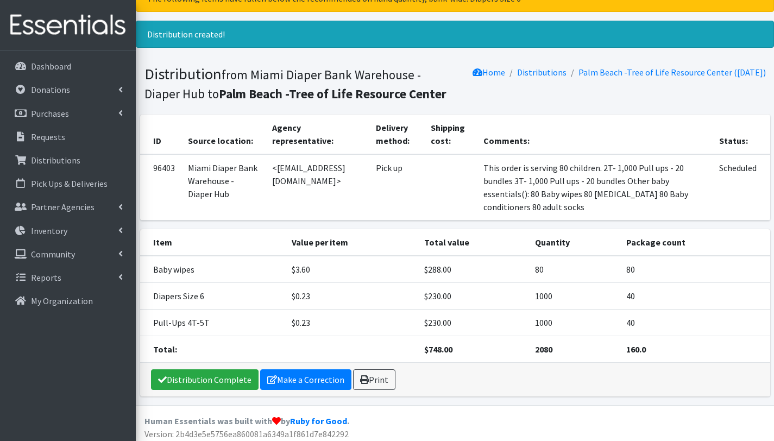
scroll to position [64, 0]
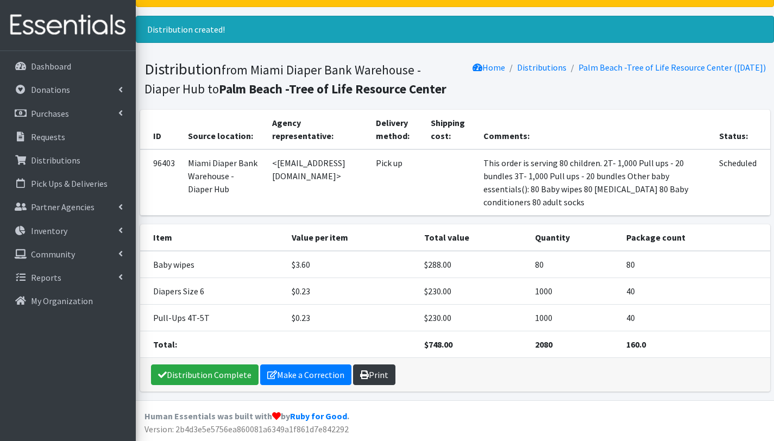
click at [377, 372] on link "Print" at bounding box center [374, 374] width 42 height 21
click at [52, 137] on p "Requests" at bounding box center [48, 136] width 34 height 11
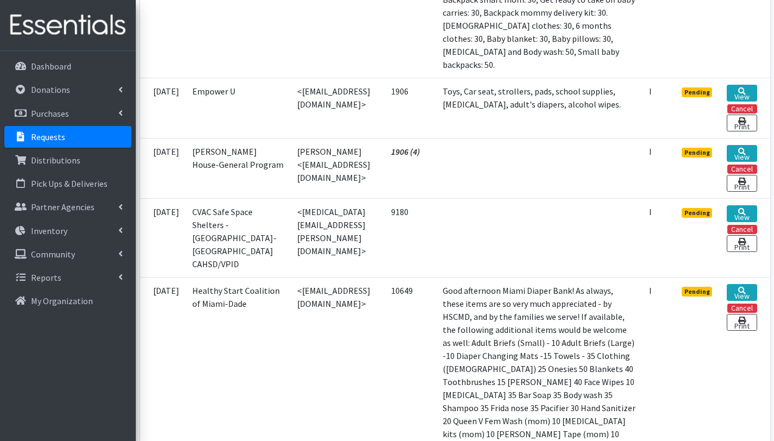
scroll to position [525, 0]
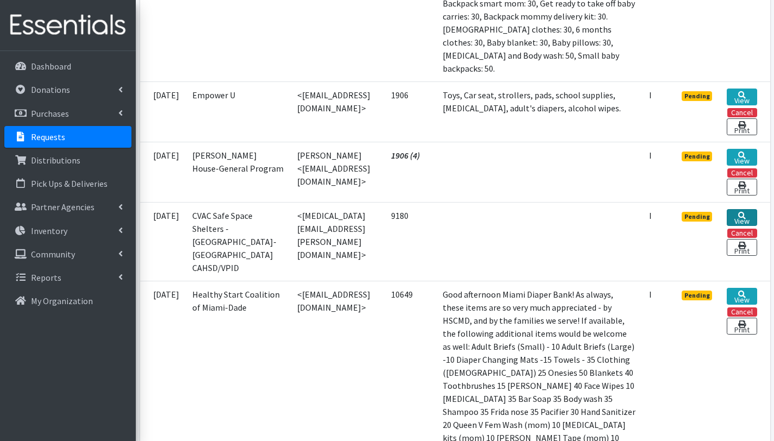
click at [737, 209] on link "View" at bounding box center [741, 217] width 30 height 17
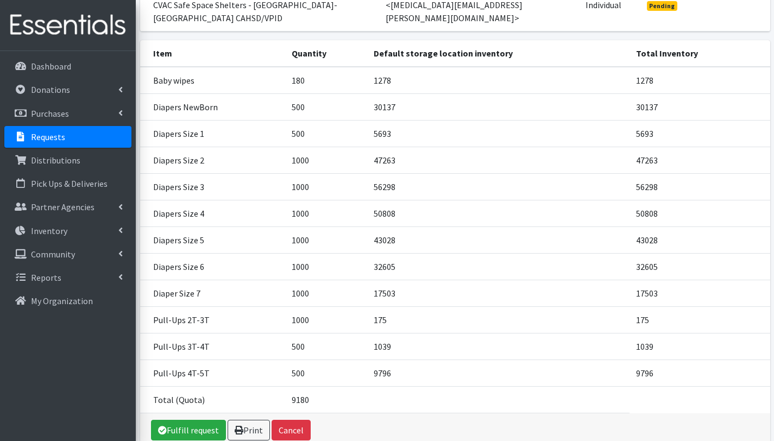
scroll to position [174, 0]
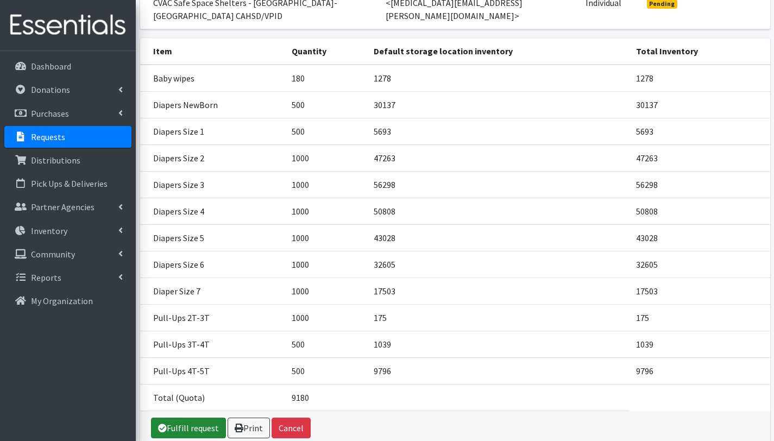
click at [211, 417] on link "Fulfill request" at bounding box center [188, 427] width 75 height 21
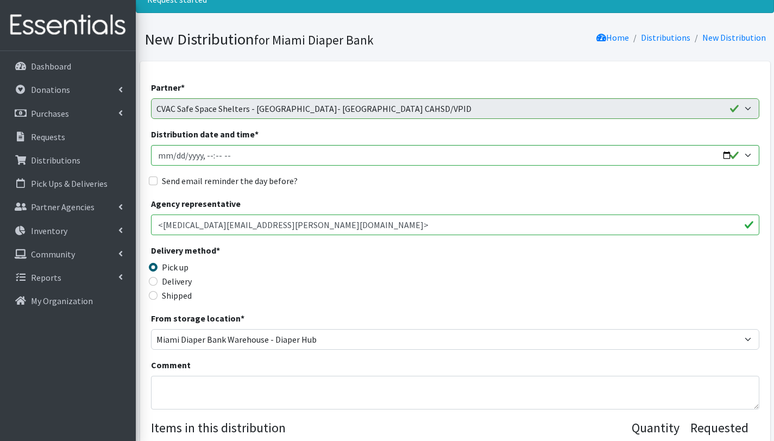
scroll to position [88, 0]
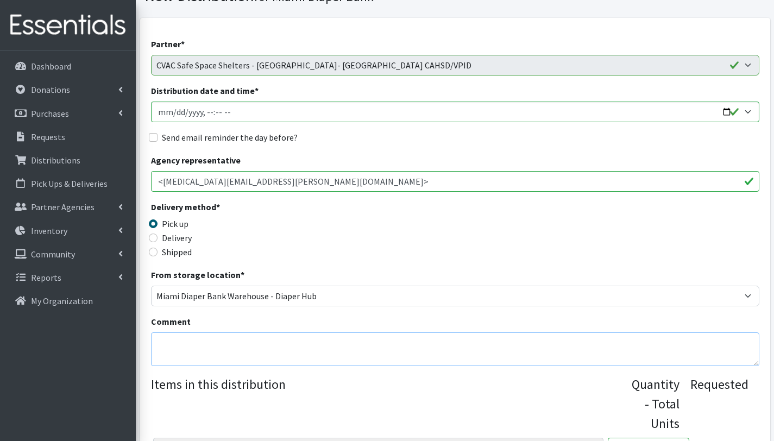
click at [196, 346] on textarea "Comment" at bounding box center [455, 349] width 608 height 34
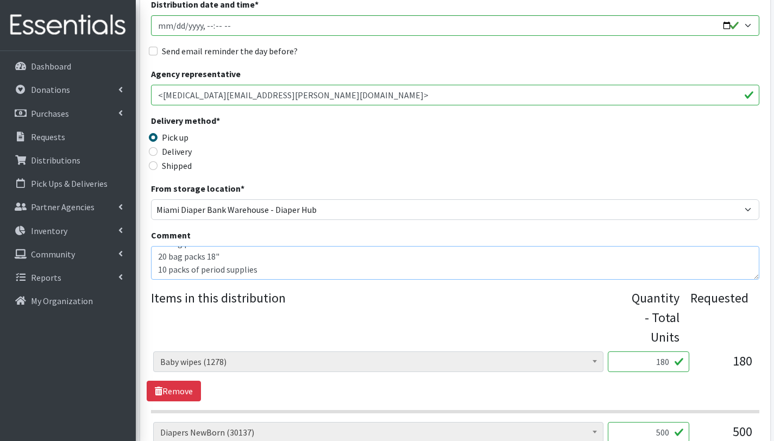
scroll to position [174, 0]
click at [255, 263] on textarea "This order is serving 180 children Other baby essentials: 180 baby wipes 40 bag…" at bounding box center [455, 263] width 608 height 34
click at [293, 256] on textarea "This order is serving 180 children Other baby essentials: 180 baby wipes 40 bag…" at bounding box center [455, 263] width 608 height 34
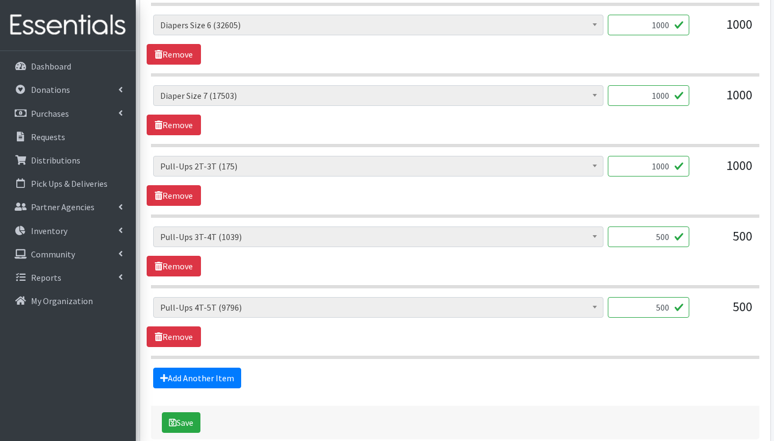
scroll to position [1008, 0]
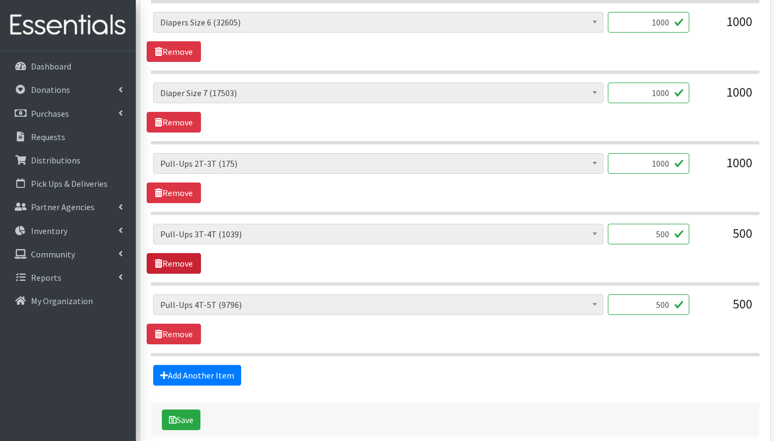
type textarea "This order is serving 180 children 2T- 1,000. Pull Ups. = 20 bundles 3T- 500. P…"
click at [181, 261] on link "Remove" at bounding box center [174, 263] width 54 height 21
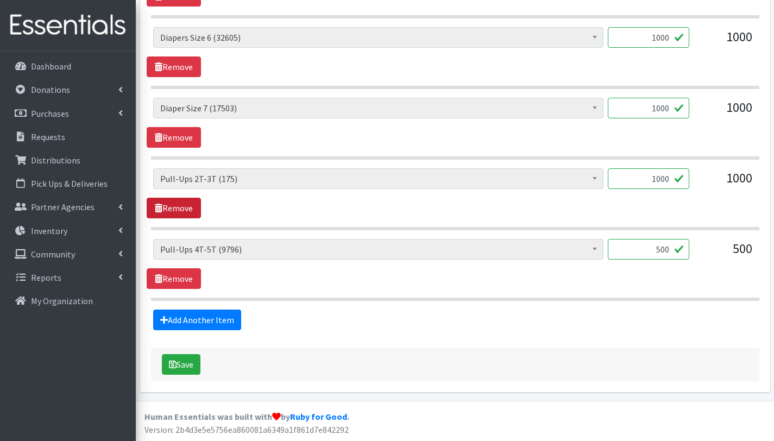
click at [188, 205] on link "Remove" at bounding box center [174, 208] width 54 height 21
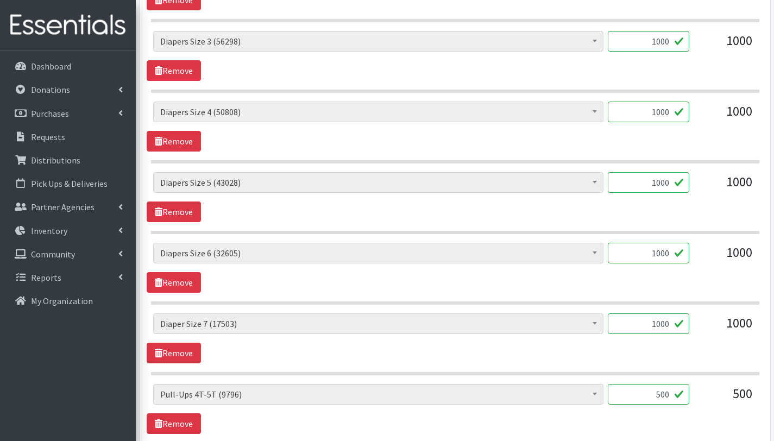
scroll to position [922, 0]
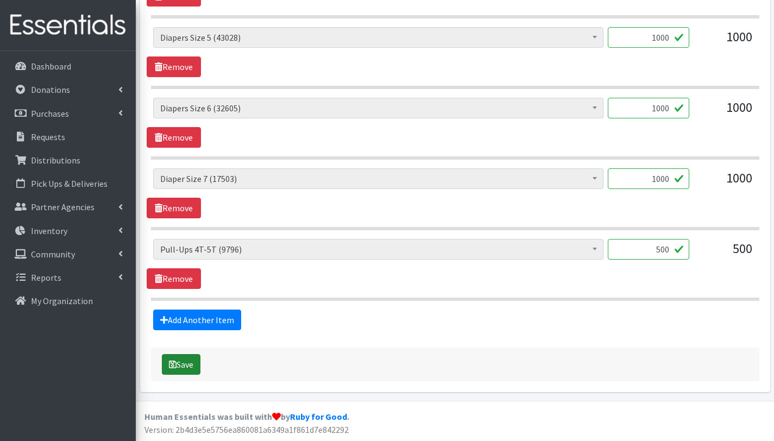
click at [181, 365] on button "Save" at bounding box center [181, 364] width 39 height 21
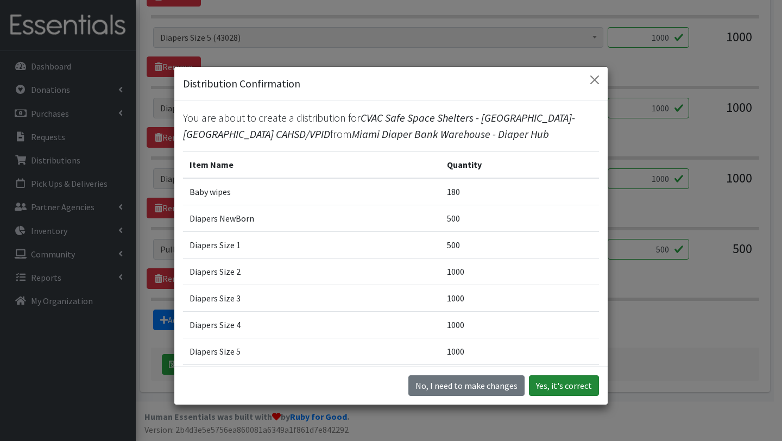
click at [578, 383] on button "Yes, it's correct" at bounding box center [564, 385] width 70 height 21
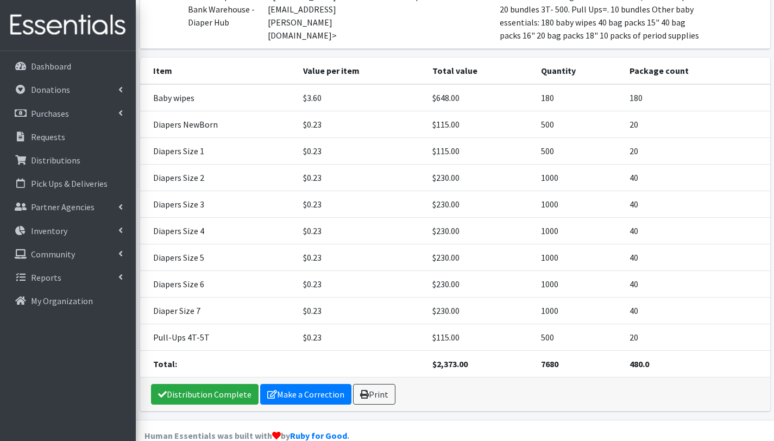
scroll to position [269, 0]
click at [383, 383] on link "Print" at bounding box center [374, 393] width 42 height 21
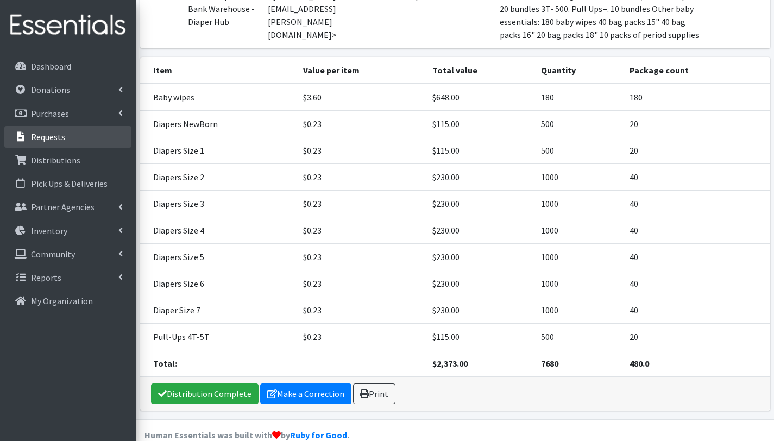
click at [46, 137] on p "Requests" at bounding box center [48, 136] width 34 height 11
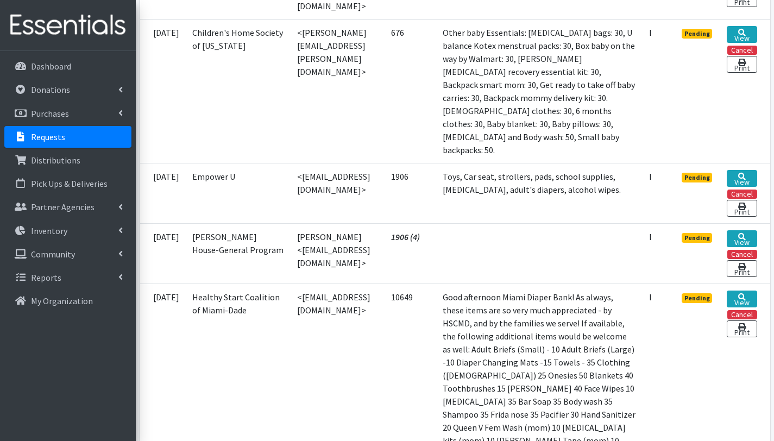
scroll to position [423, 0]
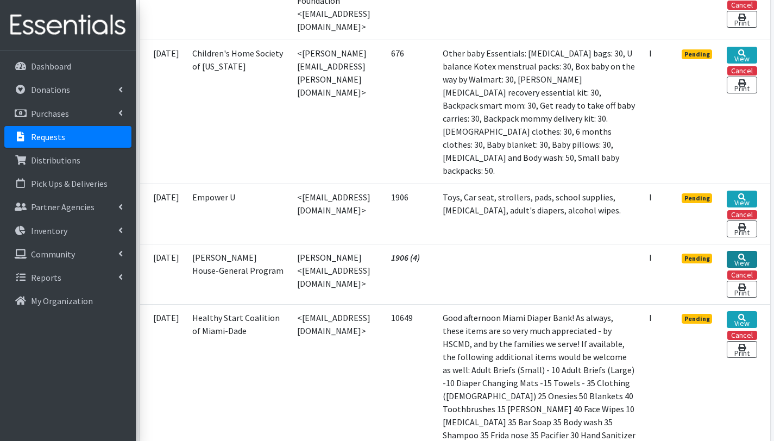
click at [745, 253] on link "View" at bounding box center [741, 259] width 30 height 17
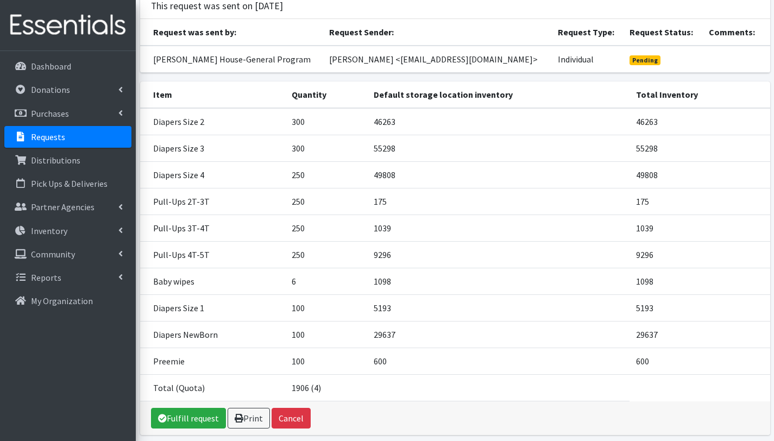
scroll to position [93, 0]
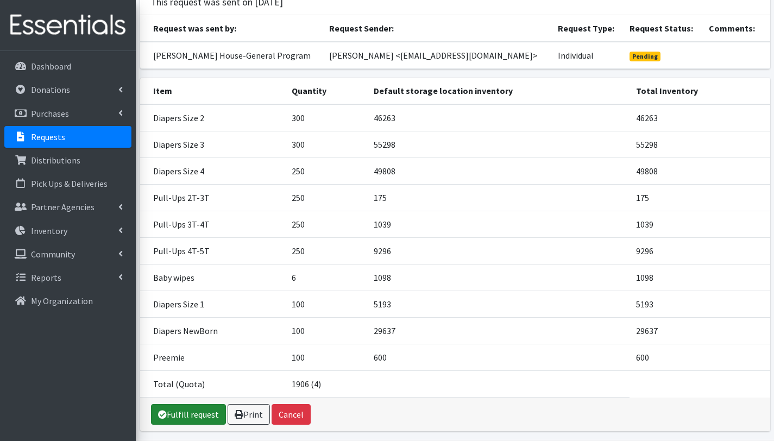
click at [194, 413] on link "Fulfill request" at bounding box center [188, 414] width 75 height 21
click at [71, 164] on p "Distributions" at bounding box center [55, 160] width 49 height 11
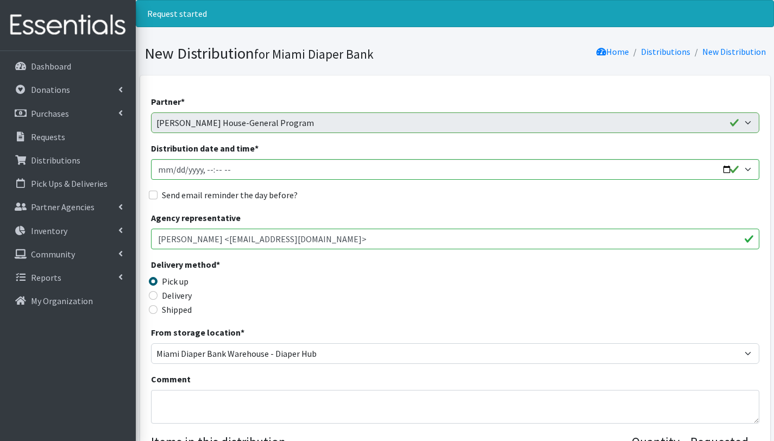
scroll to position [80, 0]
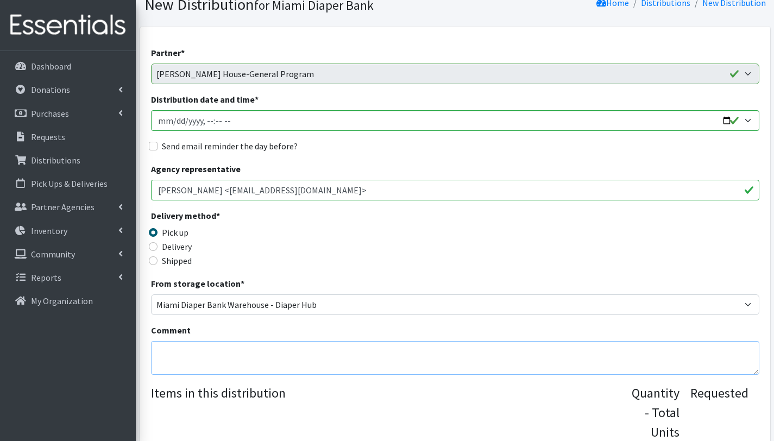
click at [181, 350] on textarea "Comment" at bounding box center [455, 358] width 608 height 34
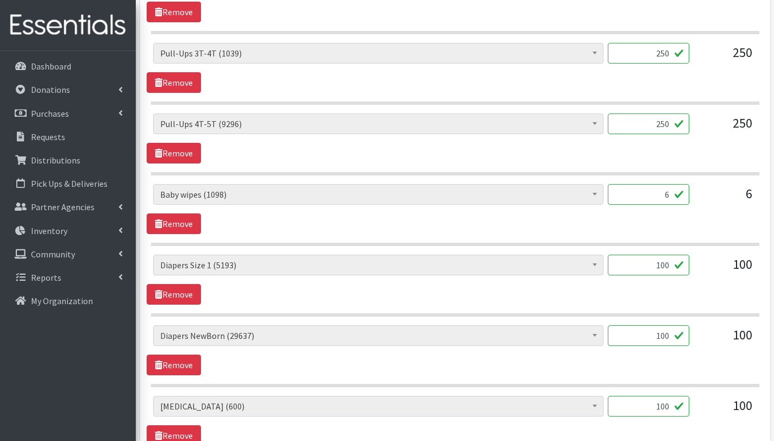
scroll to position [763, 0]
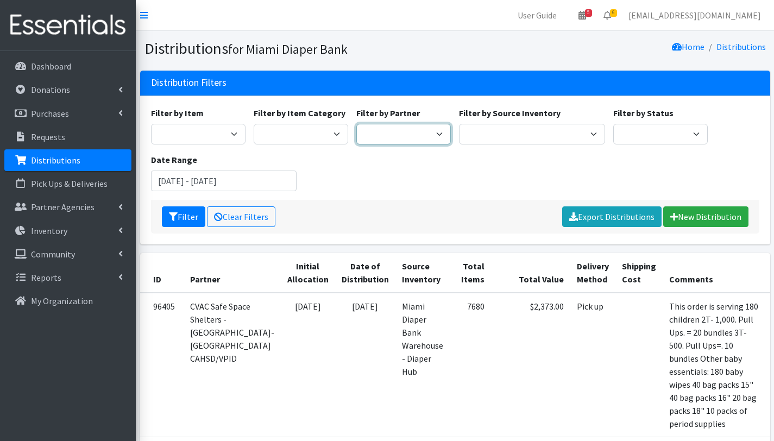
click at [421, 130] on select "305 Pink Pack A Safe Haven for Newborns Basic Needs [GEOGRAPHIC_DATA] [GEOGRAPH…" at bounding box center [403, 134] width 94 height 21
select select "2872"
click at [356, 124] on select "305 Pink Pack A Safe Haven for Newborns Basic Needs [GEOGRAPHIC_DATA] [GEOGRAPH…" at bounding box center [403, 134] width 94 height 21
click at [237, 178] on input "[DATE] - [DATE]" at bounding box center [224, 180] width 146 height 21
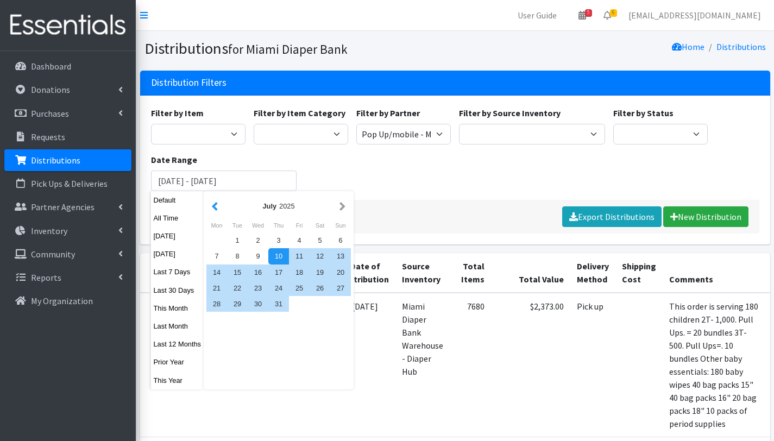
click at [219, 208] on button "button" at bounding box center [214, 206] width 11 height 14
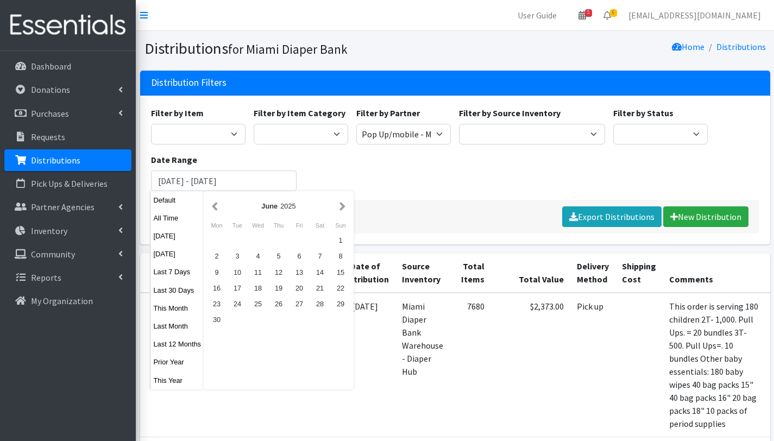
click at [438, 157] on div "Filter by Item Adult Briefs (Large/X-Large) Adult Briefs (Medium/Large) Adult B…" at bounding box center [455, 152] width 616 height 93
